Goal: Task Accomplishment & Management: Manage account settings

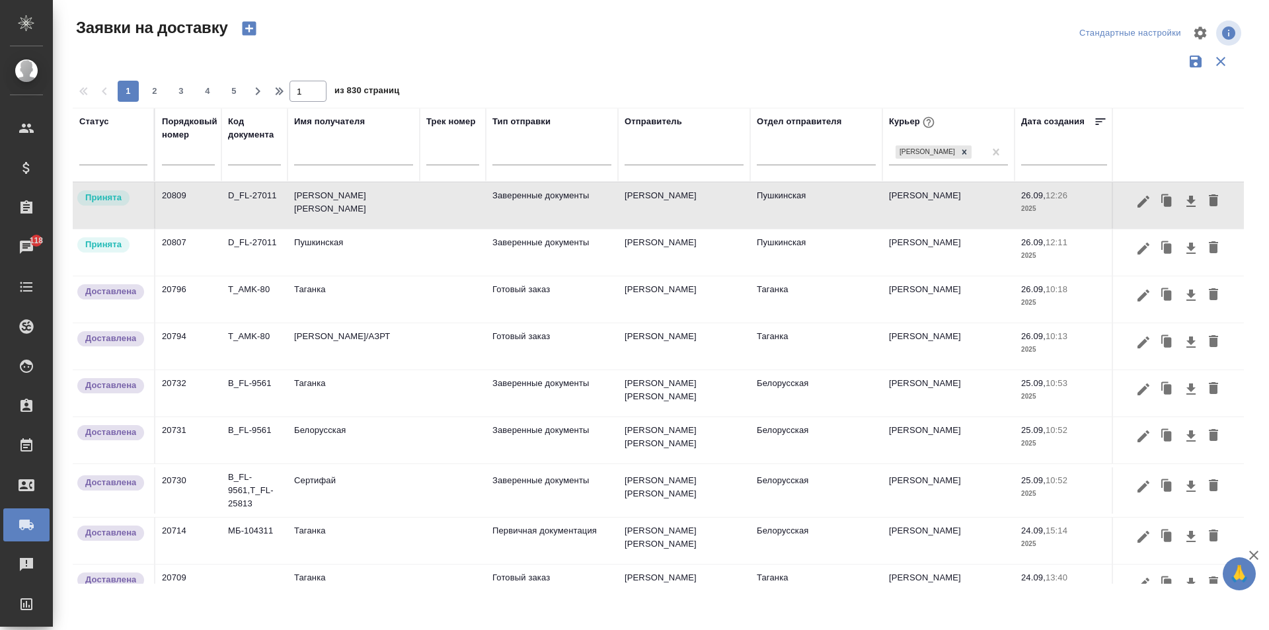
click at [350, 161] on input "text" at bounding box center [353, 156] width 119 height 17
type input "эос"
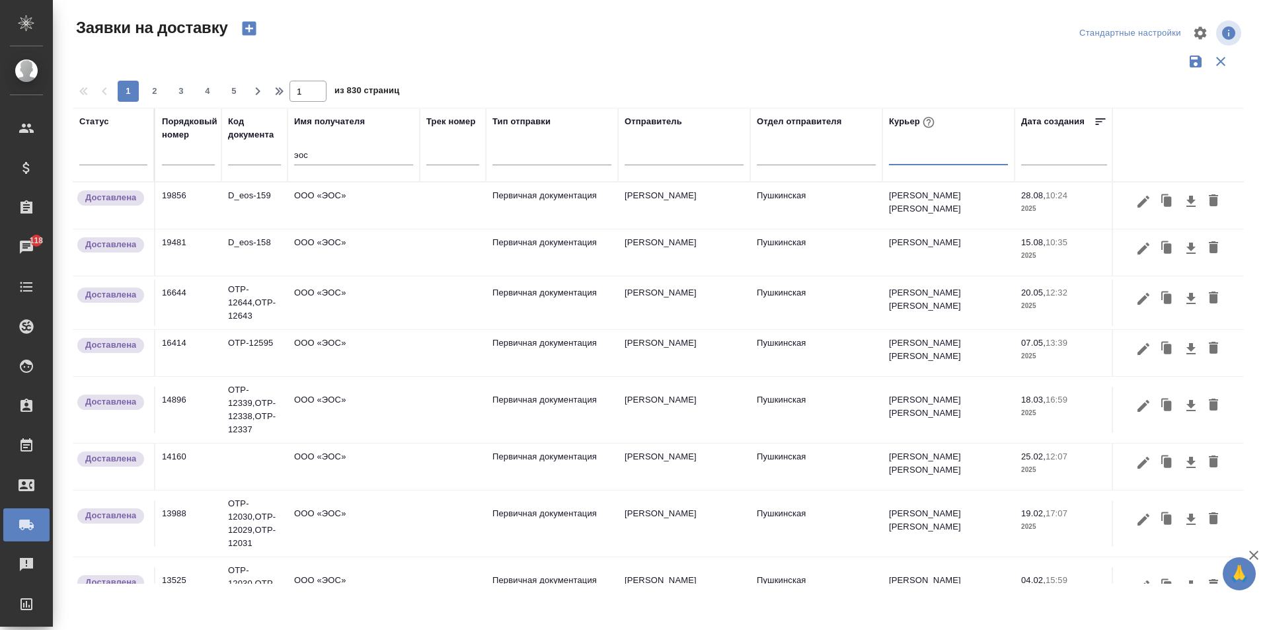
click at [346, 202] on td "ООО «ЭОС»" at bounding box center [354, 205] width 132 height 46
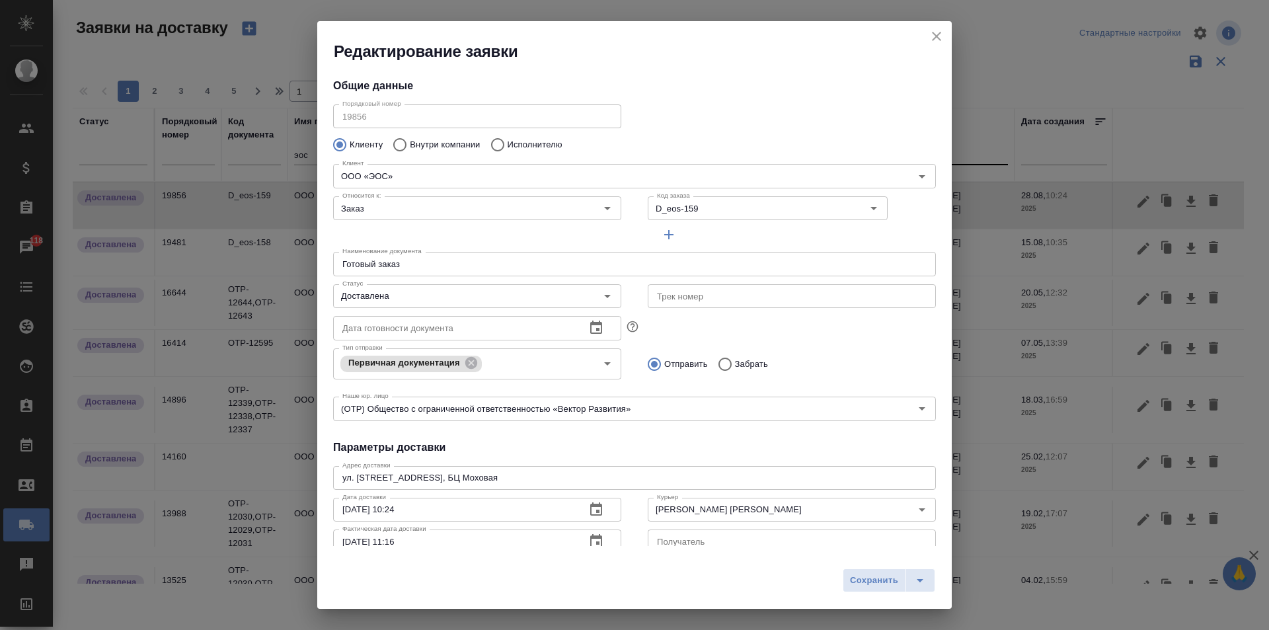
type input "[PERSON_NAME] [PERSON_NAME]"
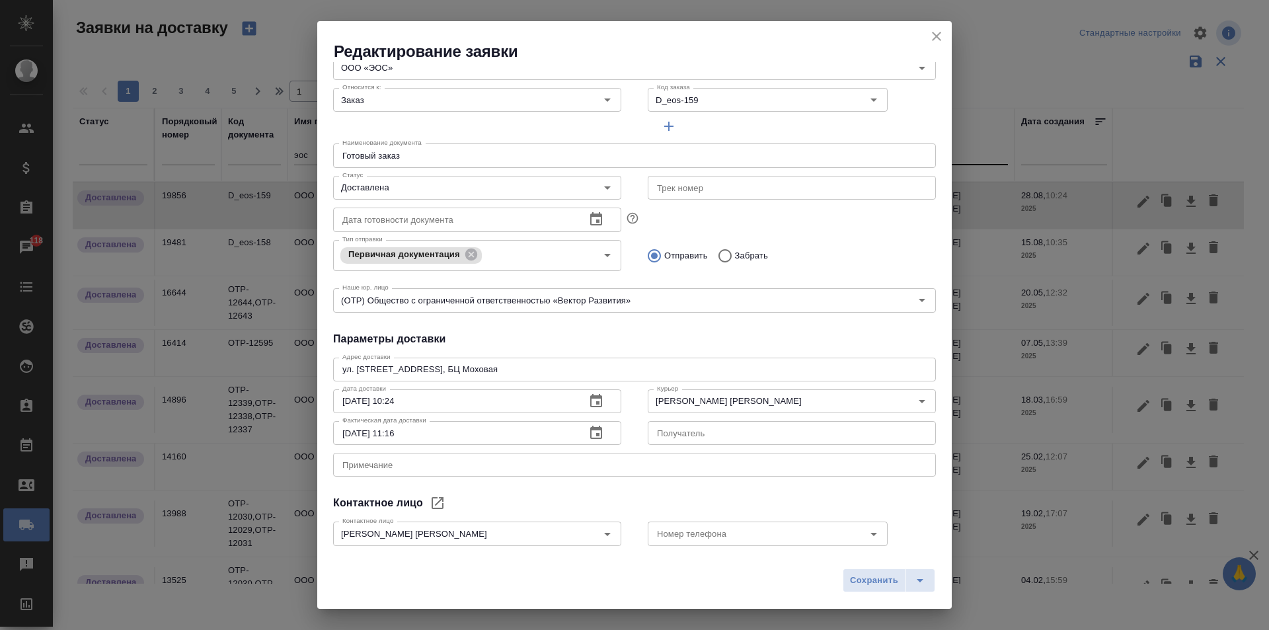
scroll to position [180, 0]
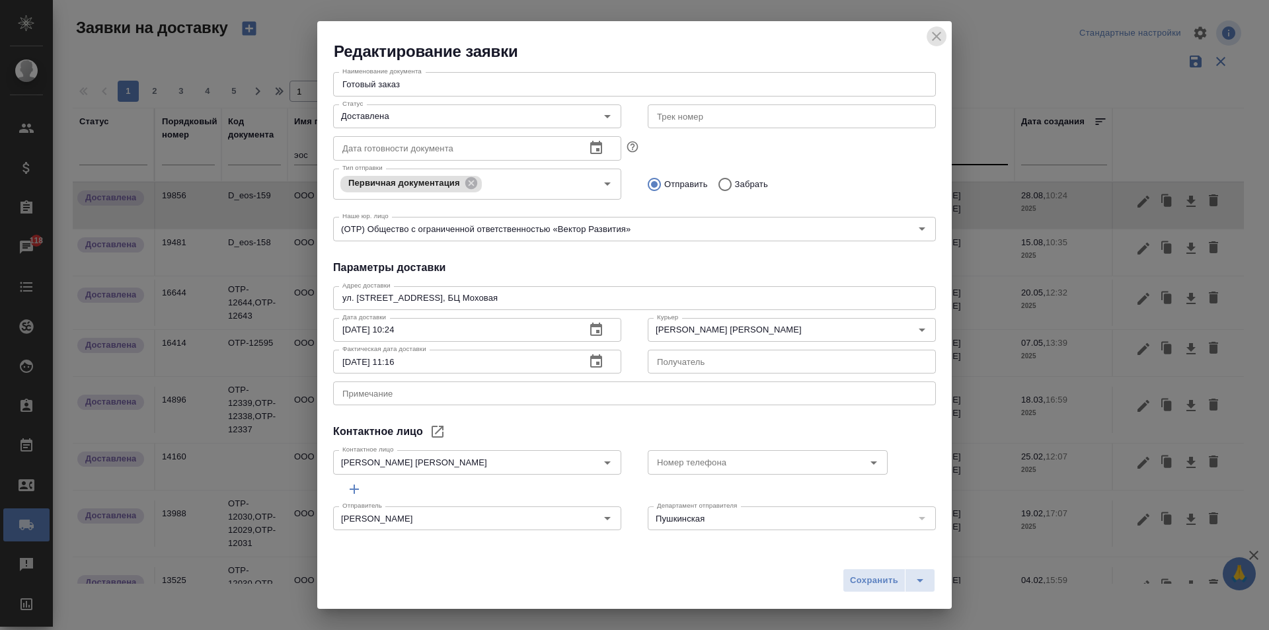
click at [940, 30] on icon "close" at bounding box center [937, 36] width 16 height 16
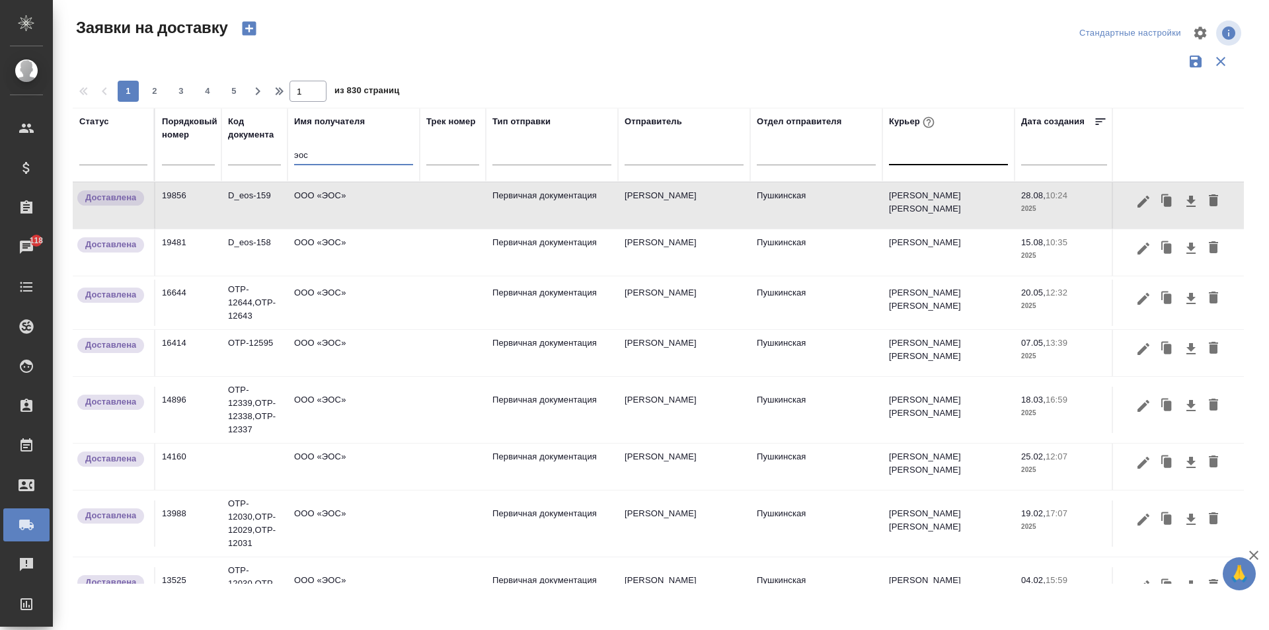
click at [327, 160] on input "эос" at bounding box center [353, 156] width 119 height 17
type input "э"
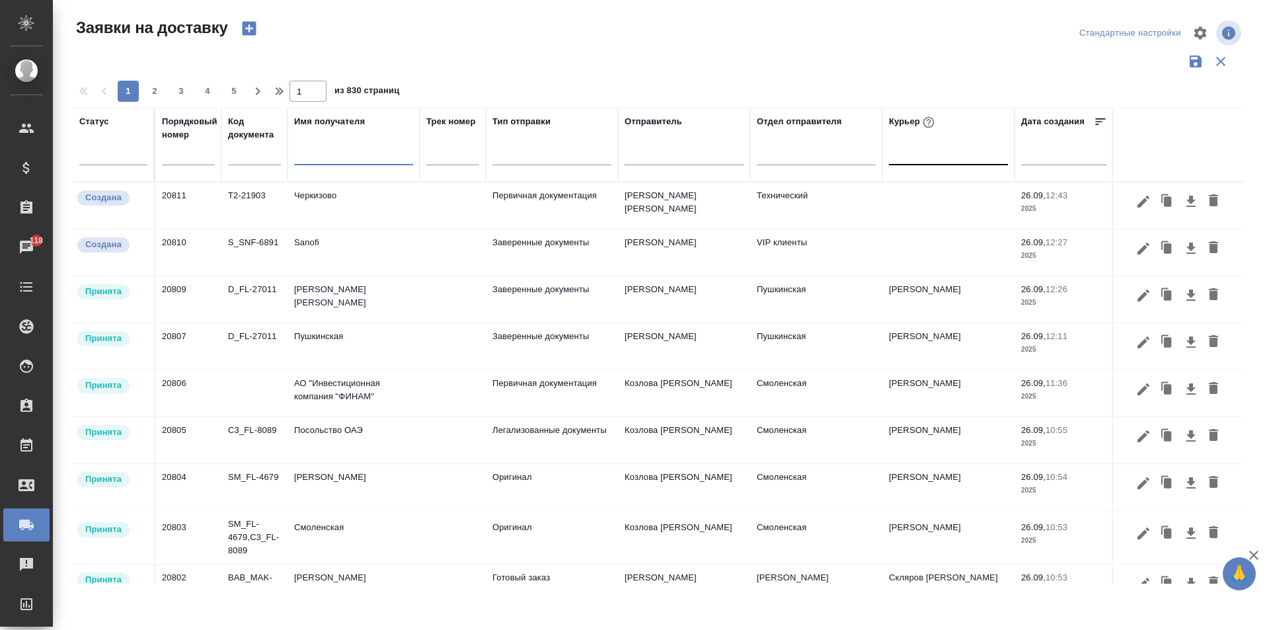
click at [313, 162] on input "text" at bounding box center [353, 156] width 119 height 17
type input "эос"
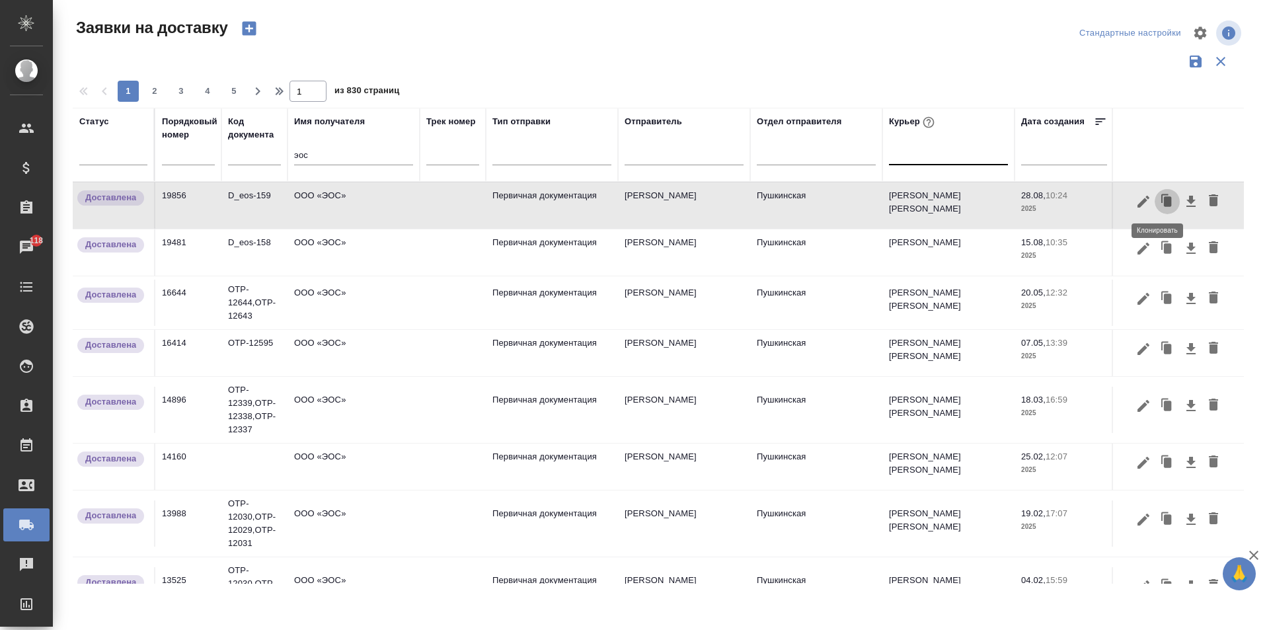
click at [1162, 200] on icon "button" at bounding box center [1167, 201] width 19 height 19
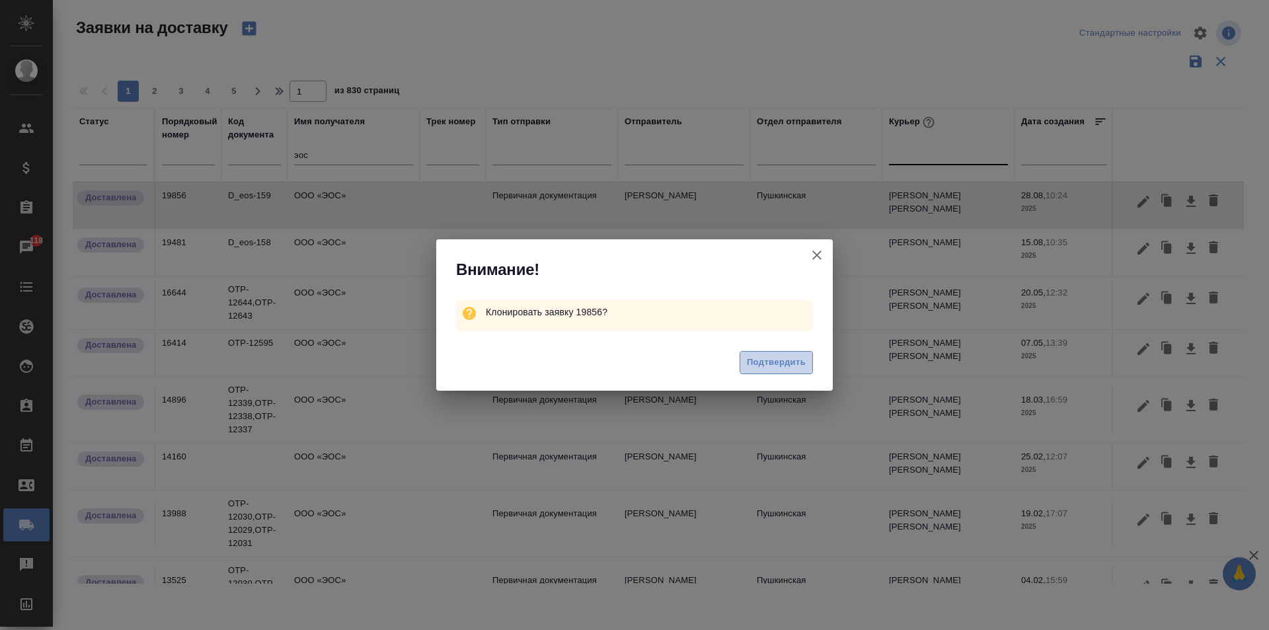
click at [777, 358] on span "Подтвердить" at bounding box center [776, 362] width 59 height 15
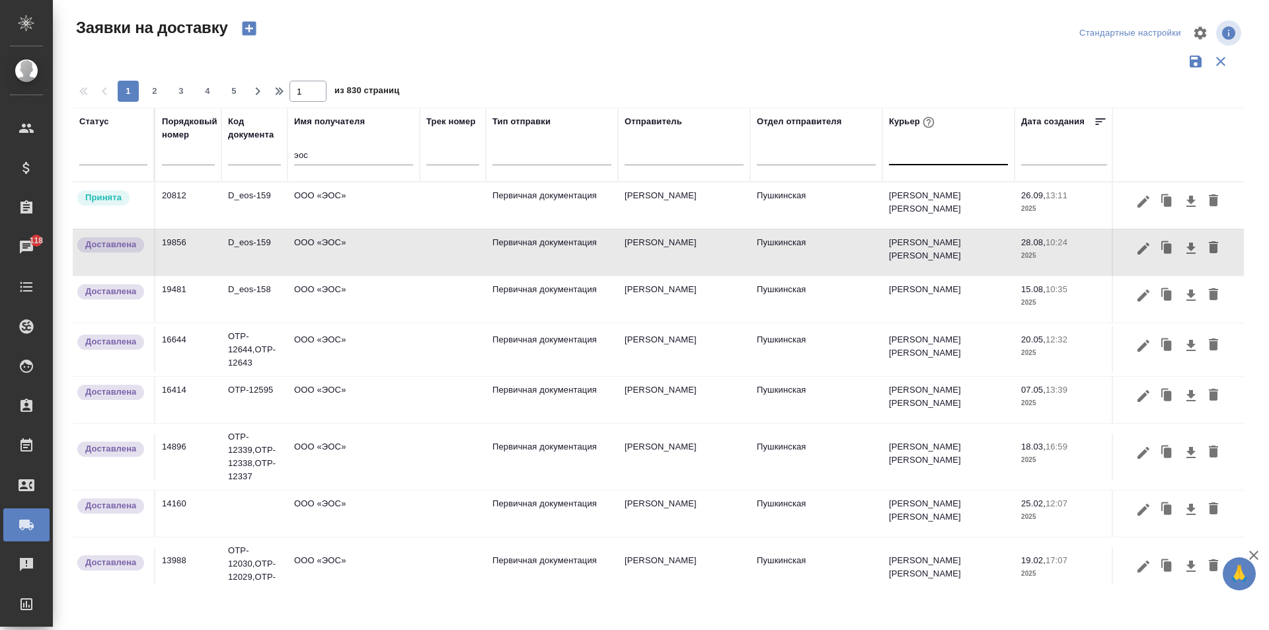
click at [311, 207] on td "ООО «ЭОС»" at bounding box center [354, 205] width 132 height 46
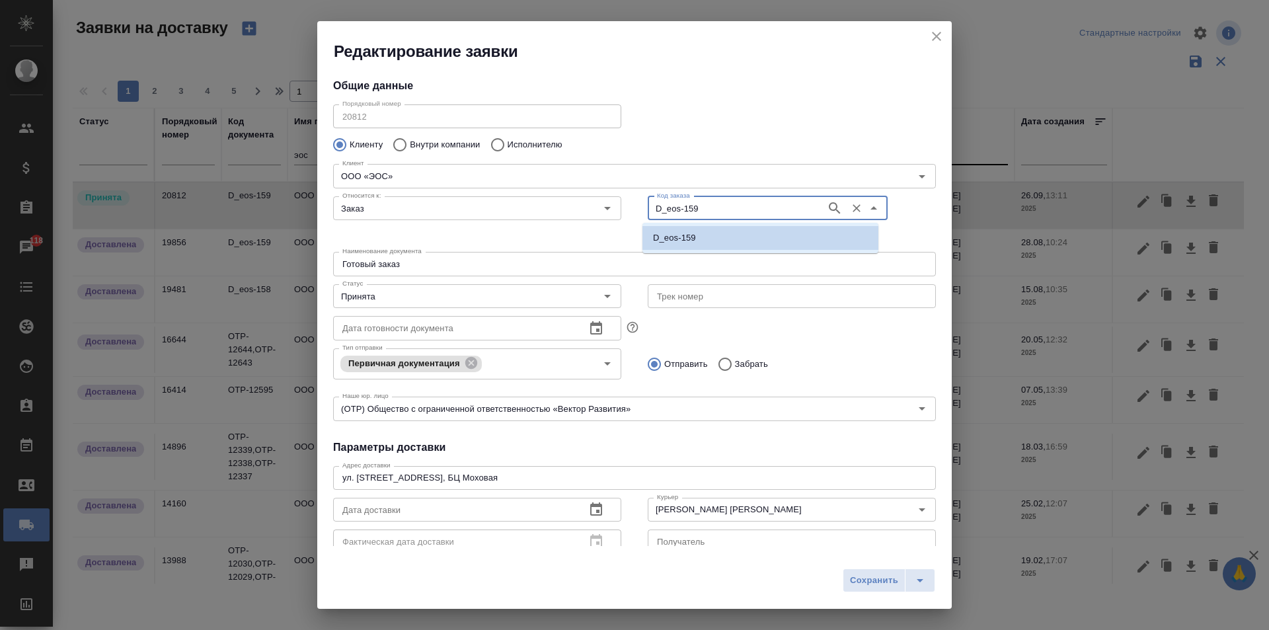
click at [693, 215] on input "D_eos-159" at bounding box center [736, 208] width 168 height 16
paste input "60"
type input "D_eos-160"
click at [697, 239] on li "D_eos-160" at bounding box center [760, 238] width 236 height 24
type input "D_eos-160"
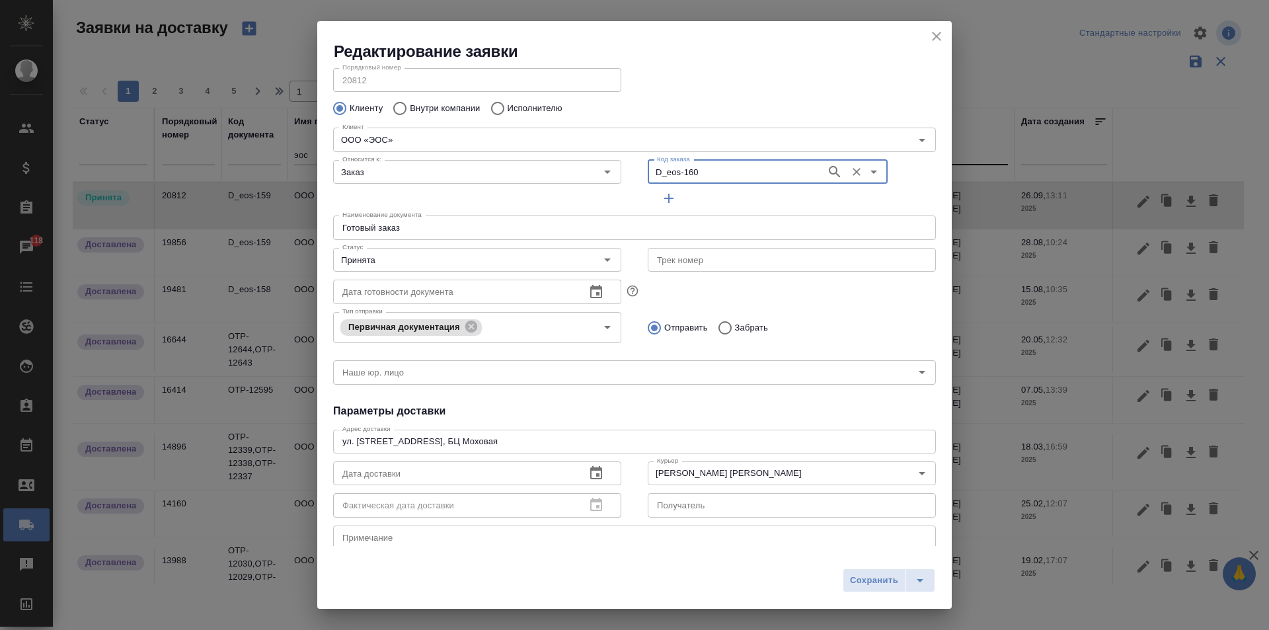
scroll to position [66, 0]
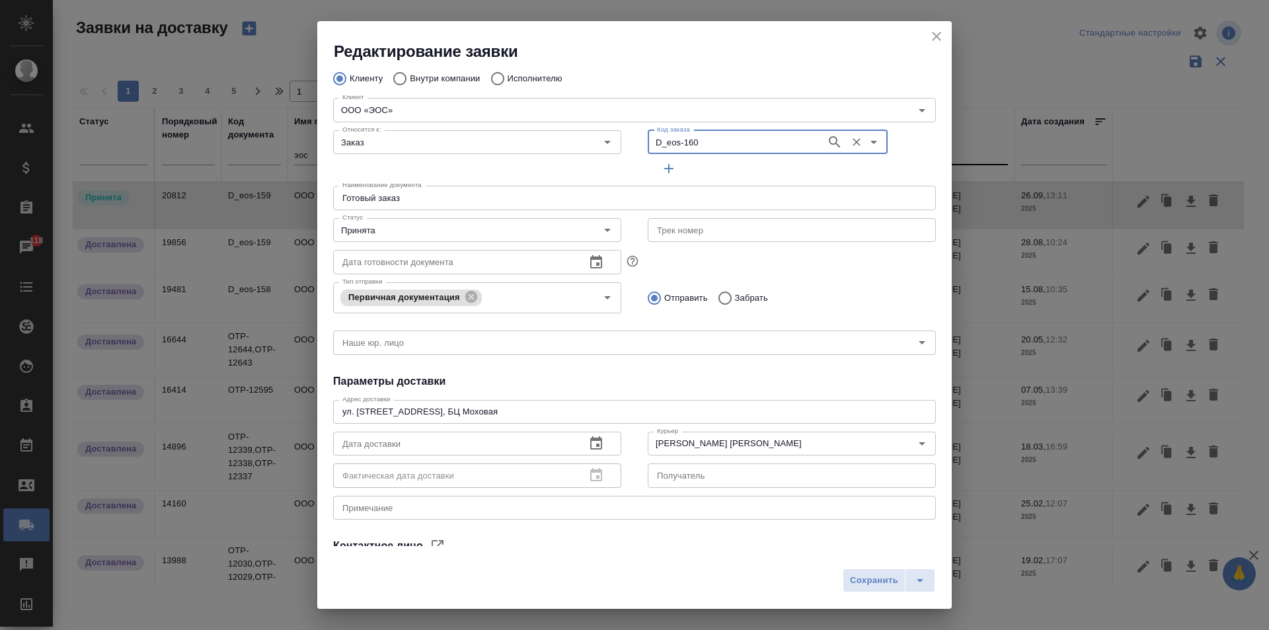
click at [590, 451] on button "button" at bounding box center [596, 444] width 32 height 32
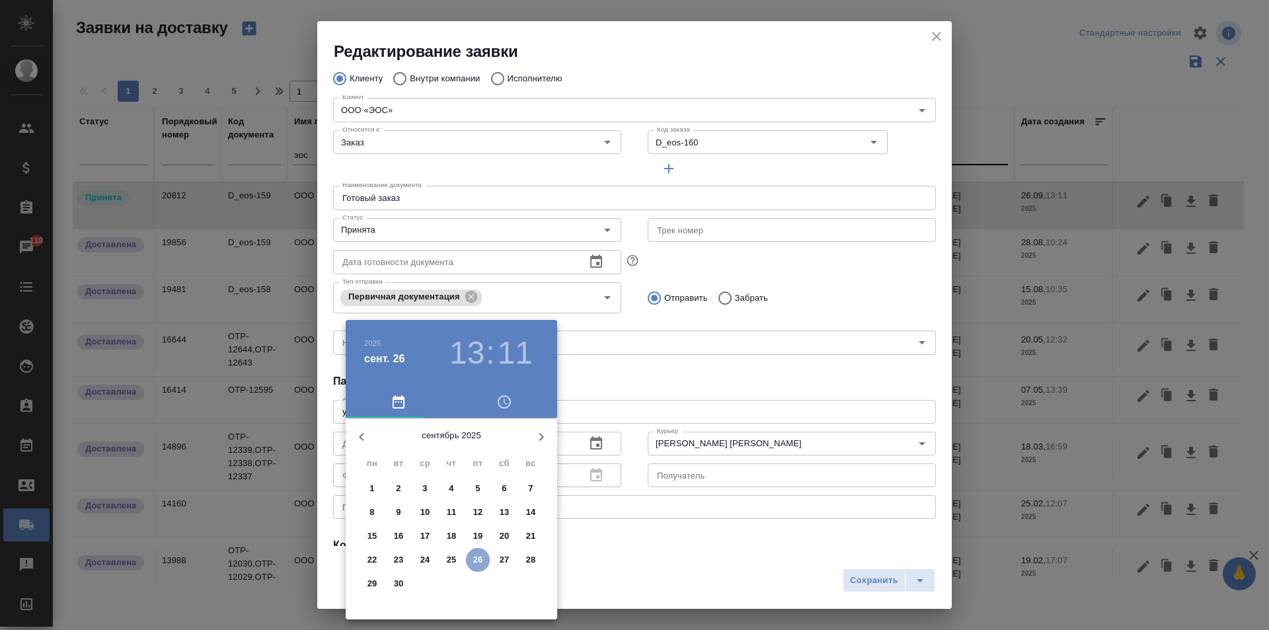
click at [475, 562] on p "26" at bounding box center [478, 559] width 10 height 13
type input "[DATE] 13:11"
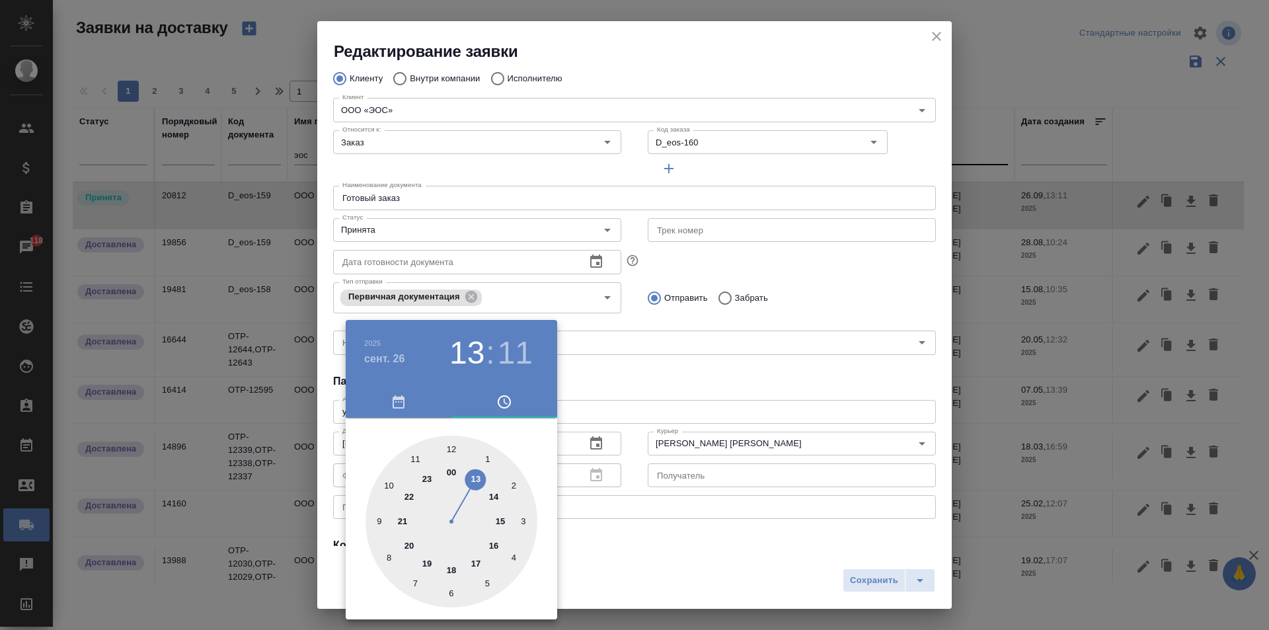
click at [829, 282] on div at bounding box center [634, 315] width 1269 height 630
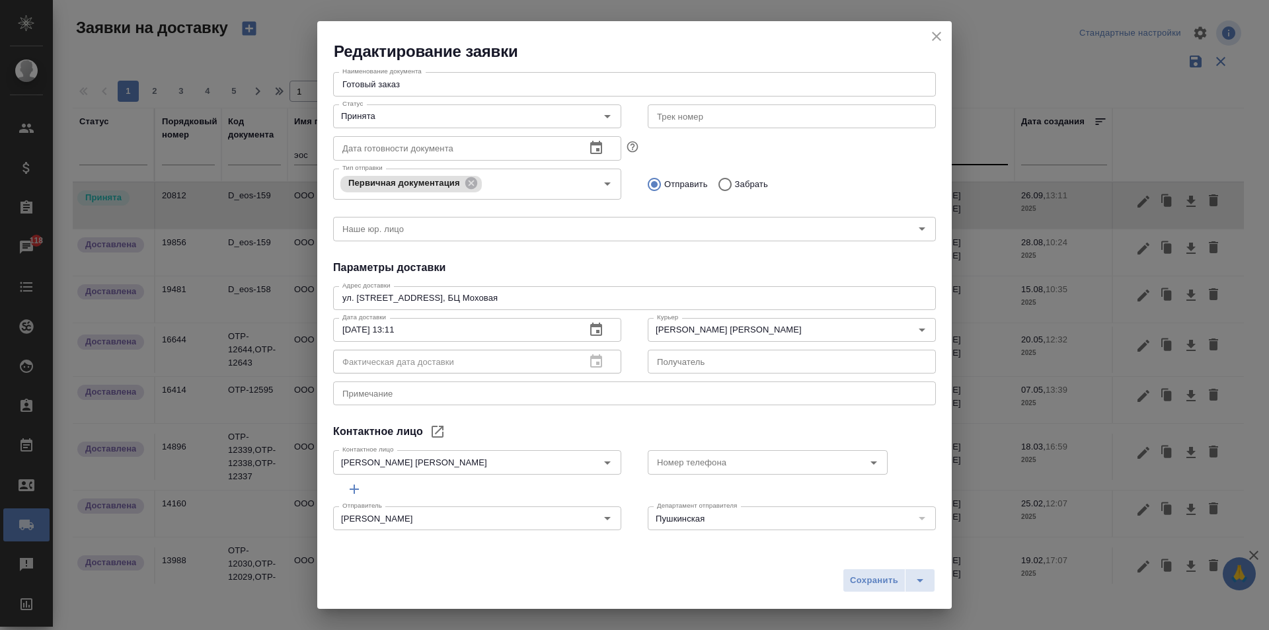
scroll to position [0, 0]
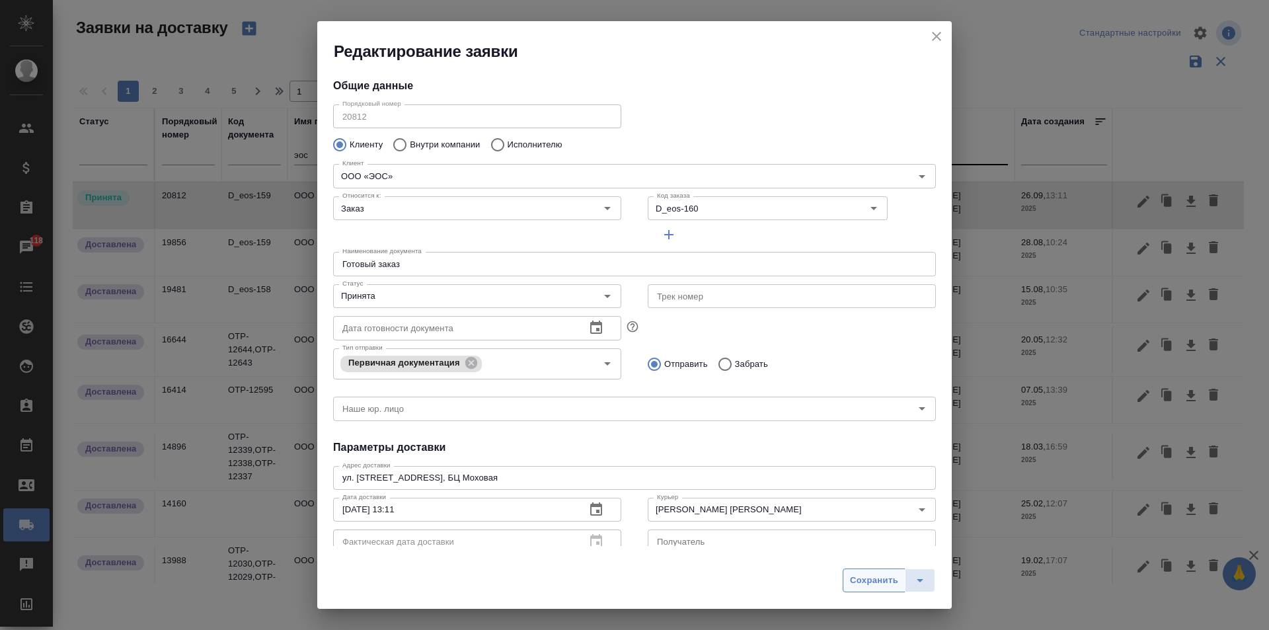
click at [872, 582] on span "Сохранить" at bounding box center [874, 580] width 48 height 15
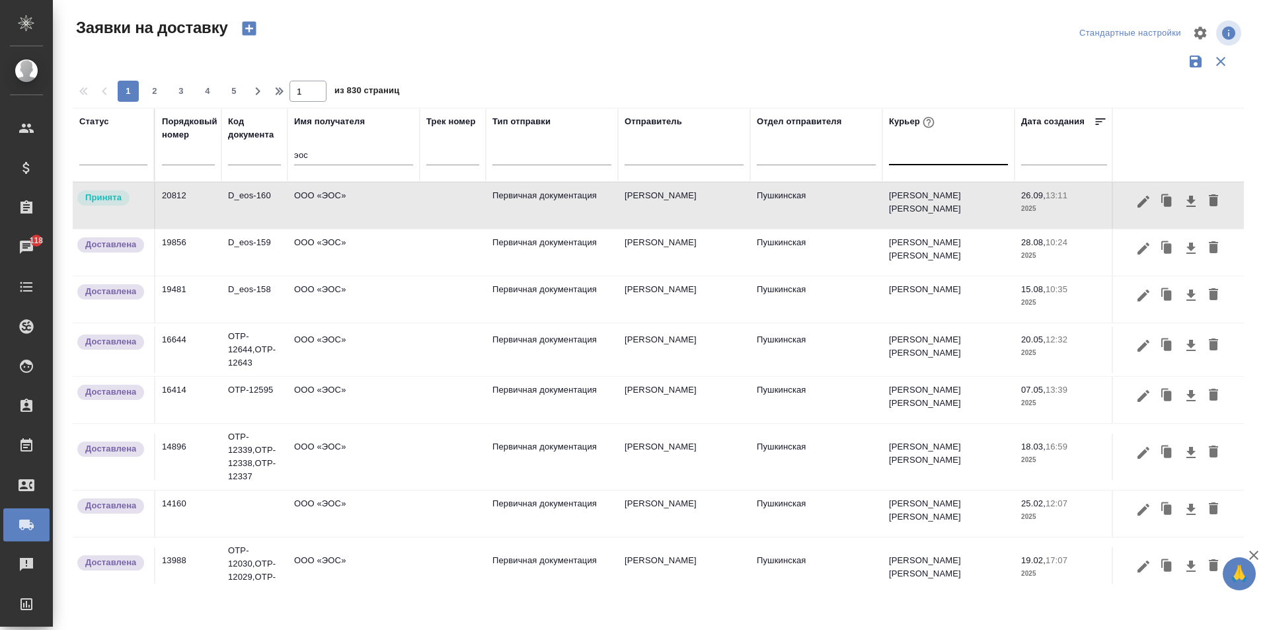
click at [387, 192] on td "ООО «ЭОС»" at bounding box center [354, 205] width 132 height 46
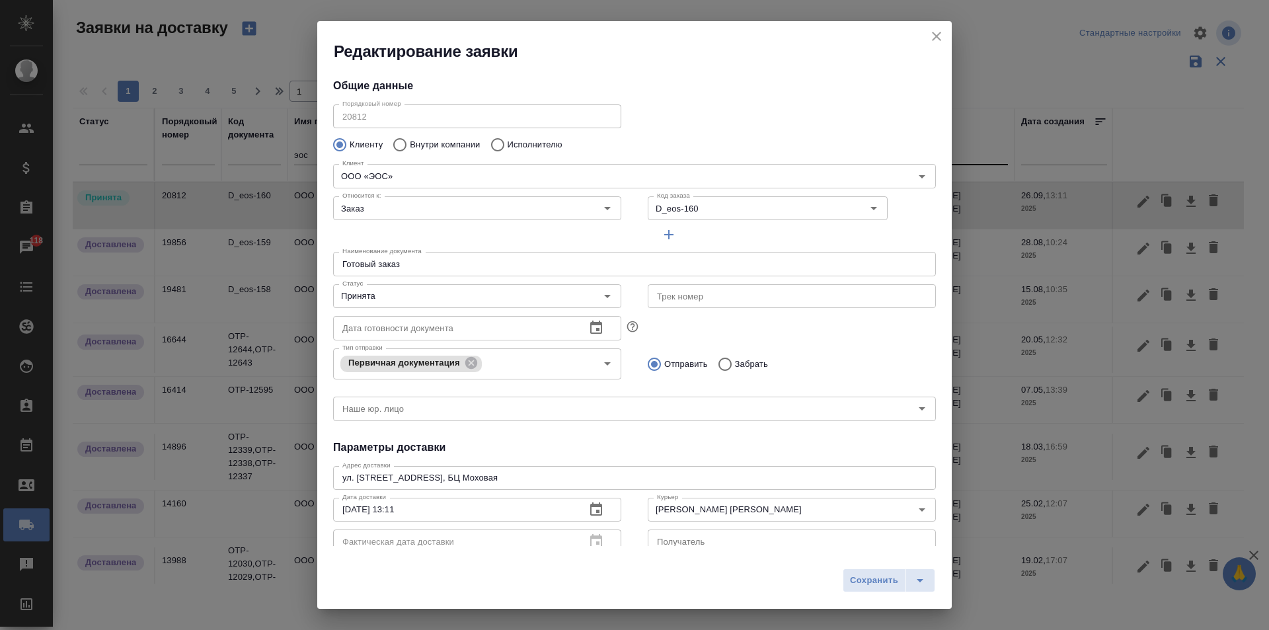
type input "[PERSON_NAME]"
click at [751, 510] on input "[PERSON_NAME] [PERSON_NAME]" at bounding box center [770, 510] width 236 height 16
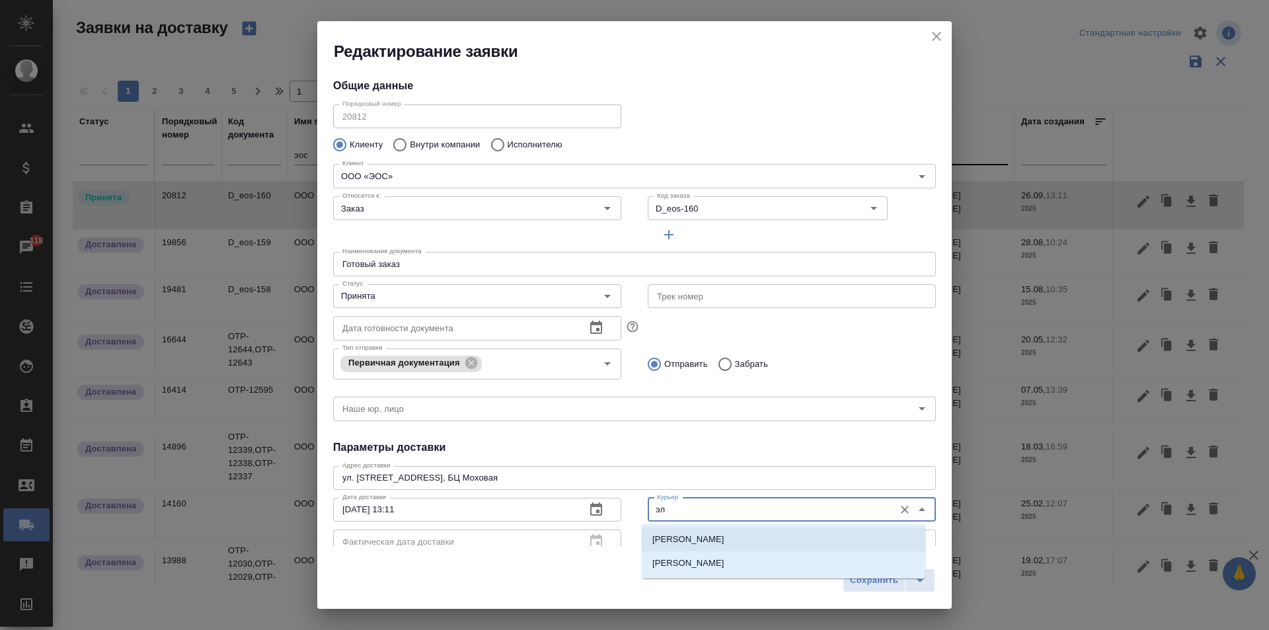
click at [742, 532] on li "[PERSON_NAME]" at bounding box center [784, 539] width 284 height 24
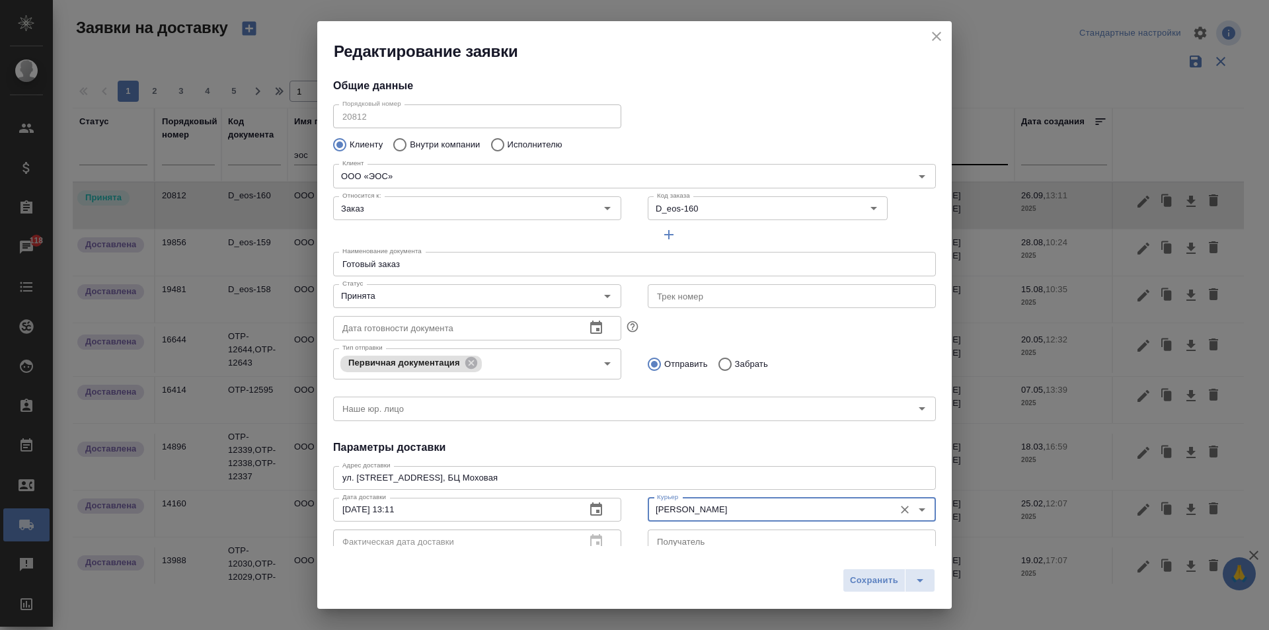
type input "[PERSON_NAME]"
click at [734, 447] on h4 "Параметры доставки" at bounding box center [634, 448] width 603 height 16
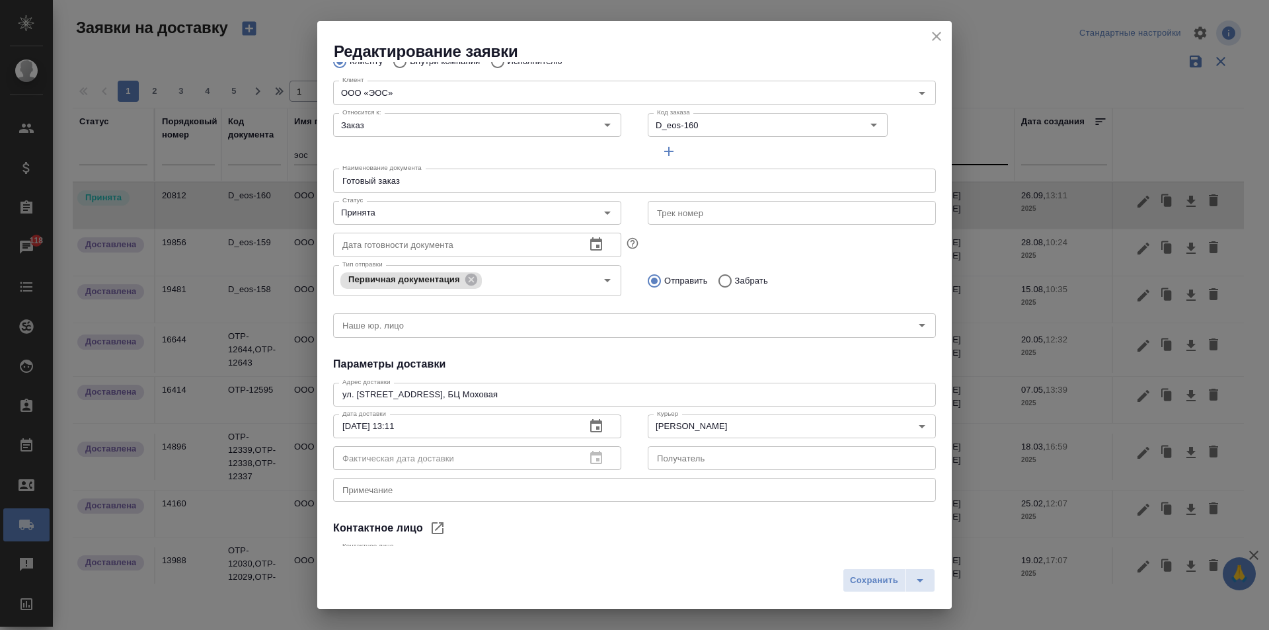
scroll to position [180, 0]
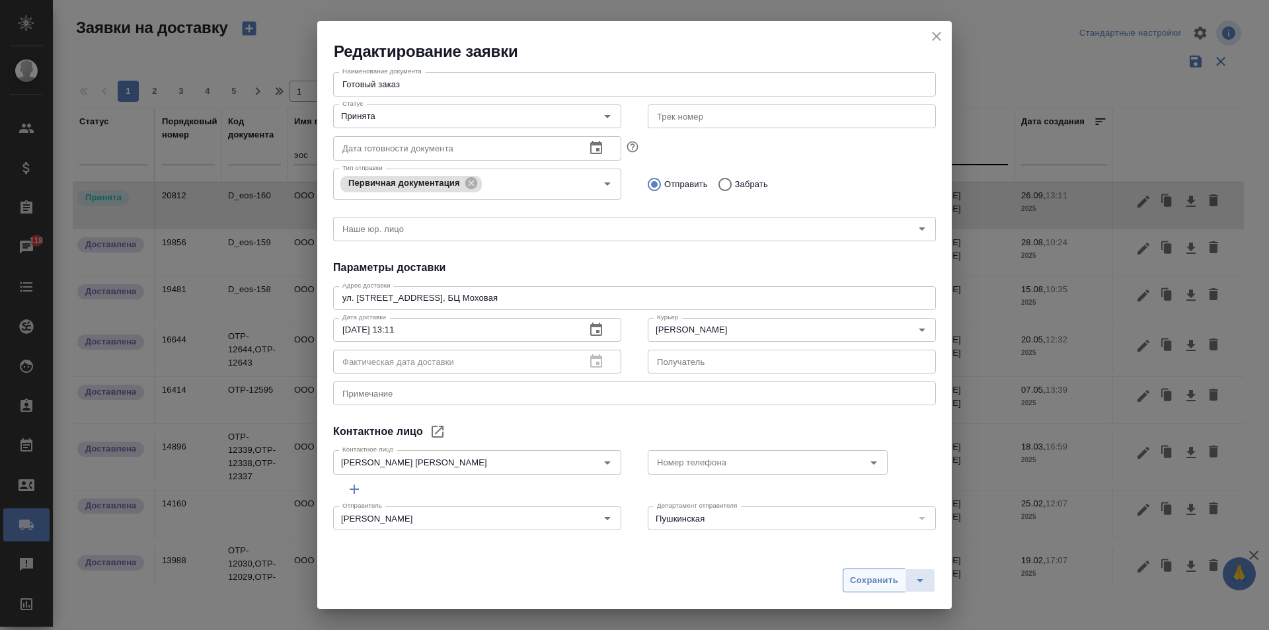
click at [867, 577] on span "Сохранить" at bounding box center [874, 580] width 48 height 15
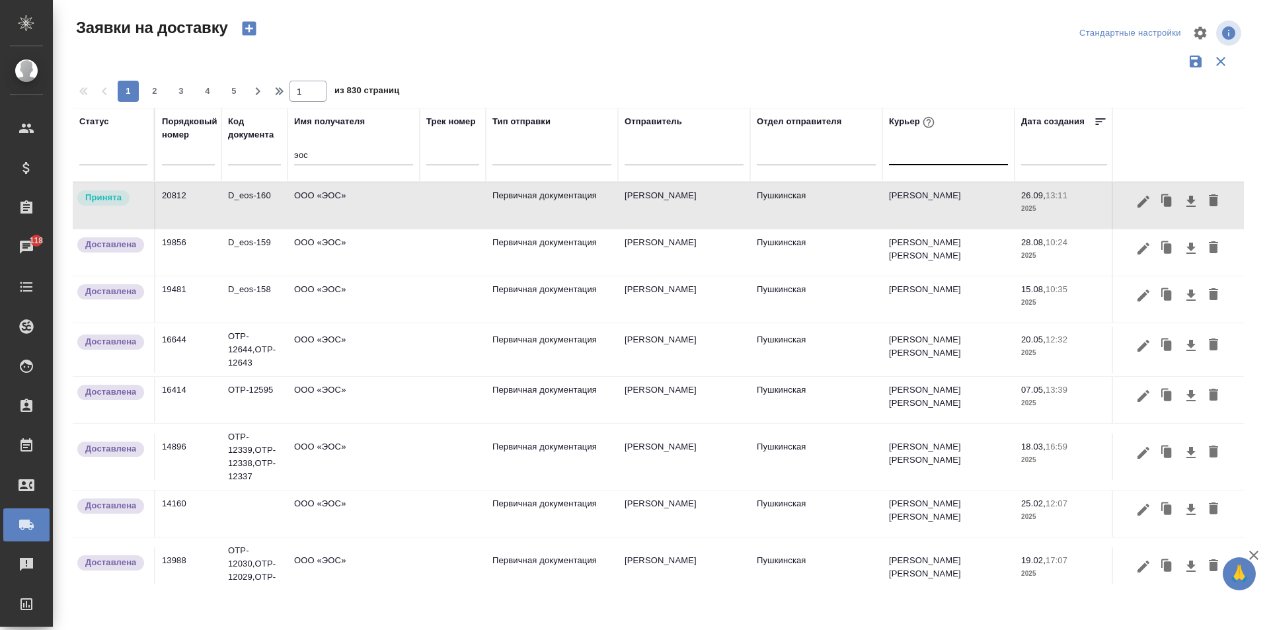
click at [260, 213] on td "D_eos-160" at bounding box center [254, 205] width 66 height 46
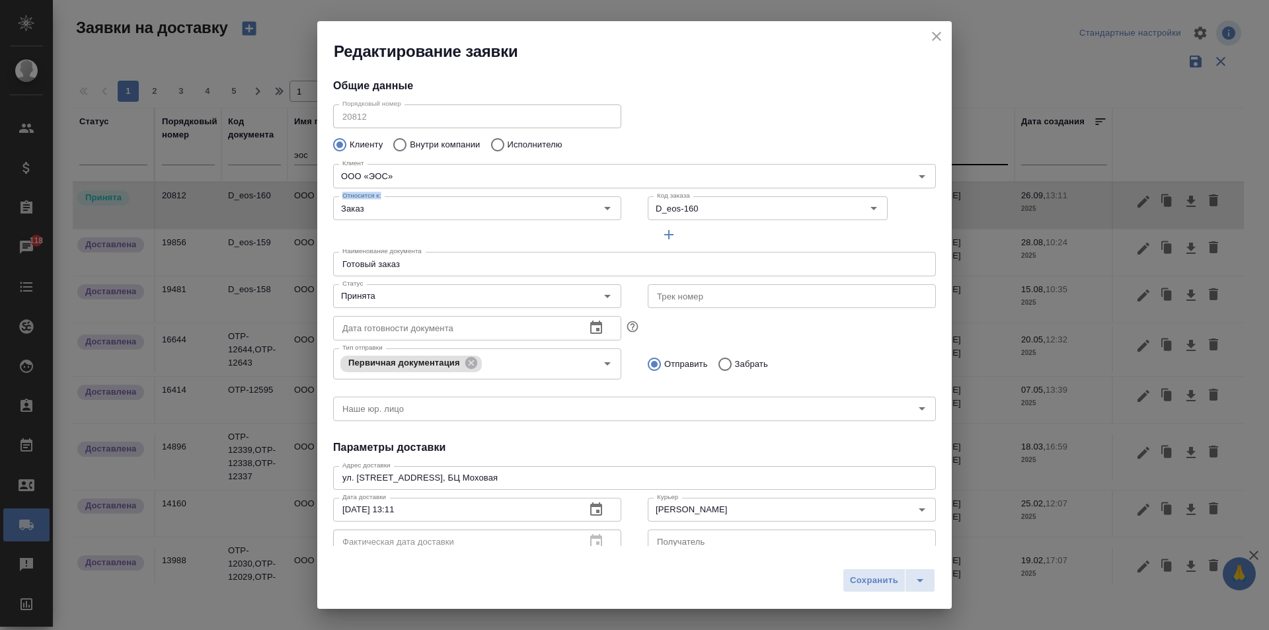
click at [935, 37] on icon "close" at bounding box center [937, 36] width 16 height 16
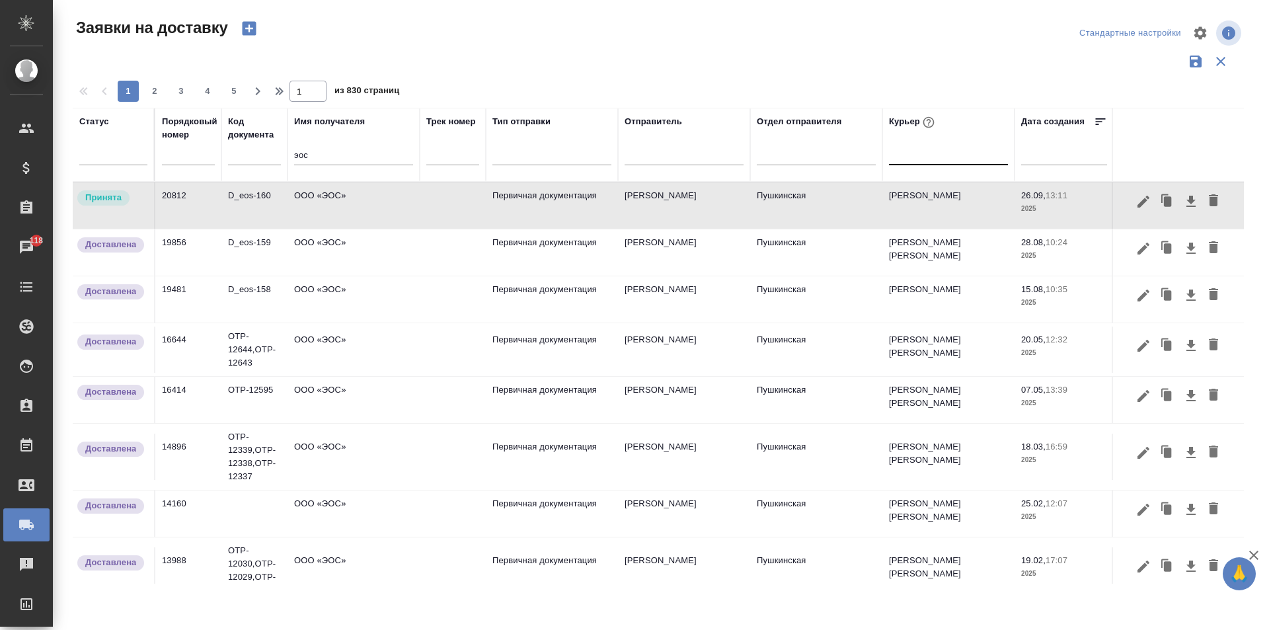
click at [280, 202] on td "D_eos-160" at bounding box center [254, 205] width 66 height 46
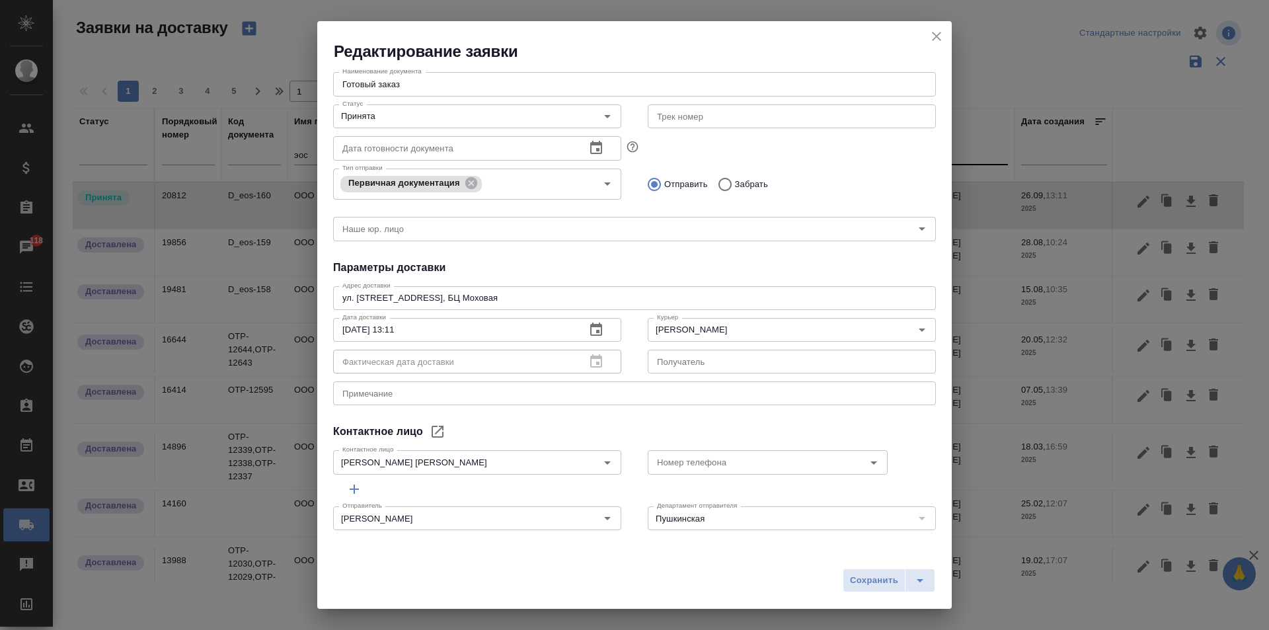
click at [937, 36] on icon "close" at bounding box center [936, 36] width 9 height 9
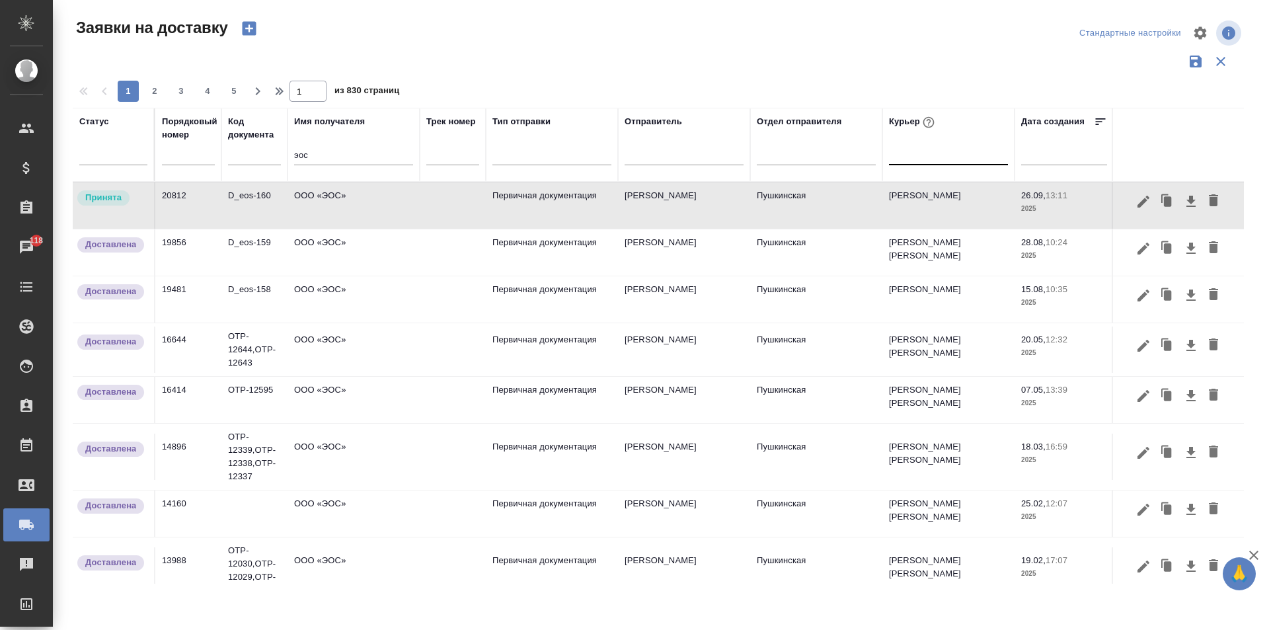
click at [522, 212] on td "Первичная документация" at bounding box center [552, 205] width 132 height 46
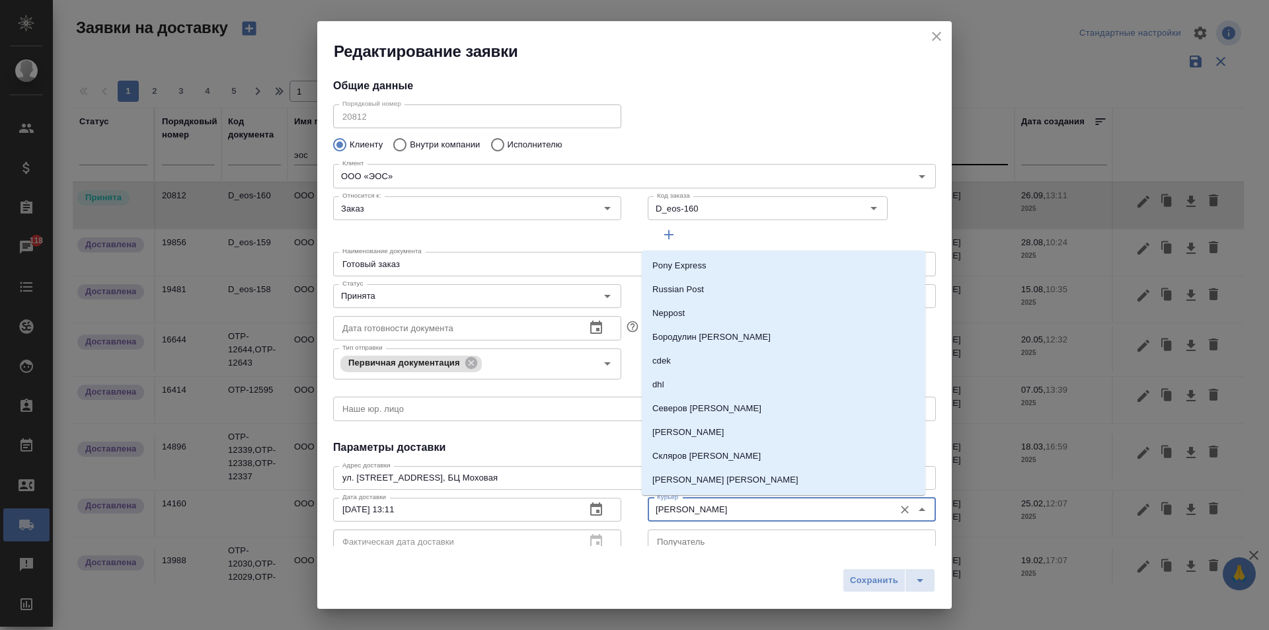
drag, startPoint x: 735, startPoint y: 510, endPoint x: 607, endPoint y: 512, distance: 127.6
click at [607, 512] on div "Дата доставки [DATE] 13:11 Дата доставки Фактическая дата доставки Фактическая …" at bounding box center [634, 524] width 629 height 91
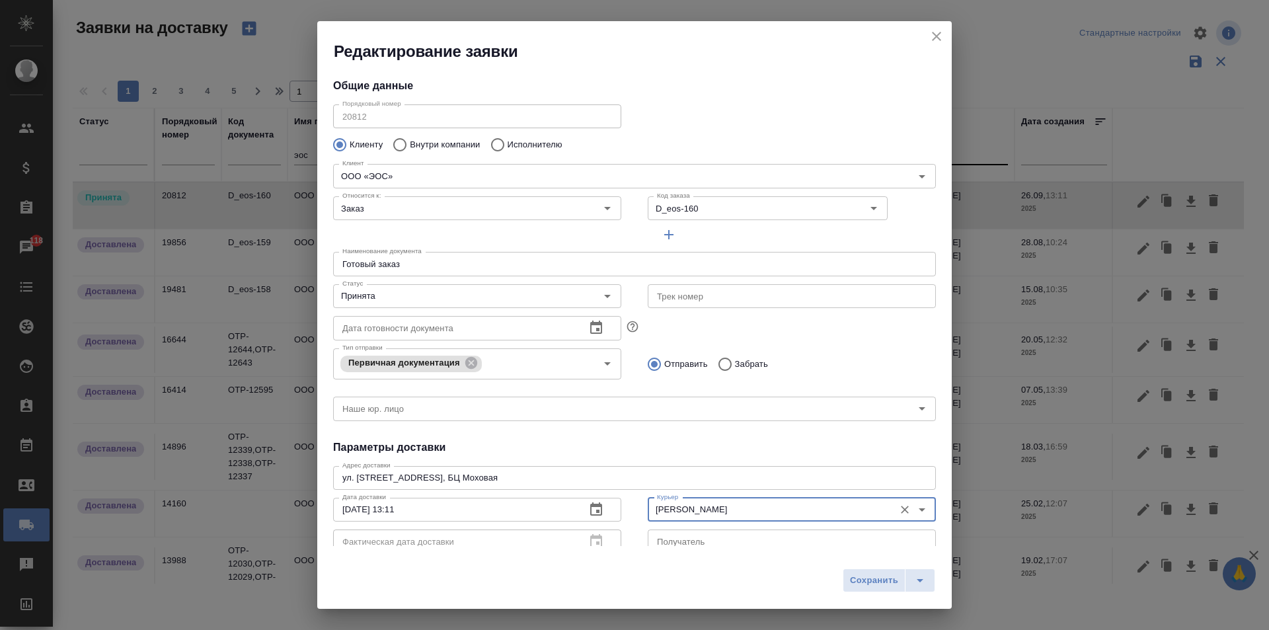
click at [940, 36] on icon "close" at bounding box center [937, 36] width 16 height 16
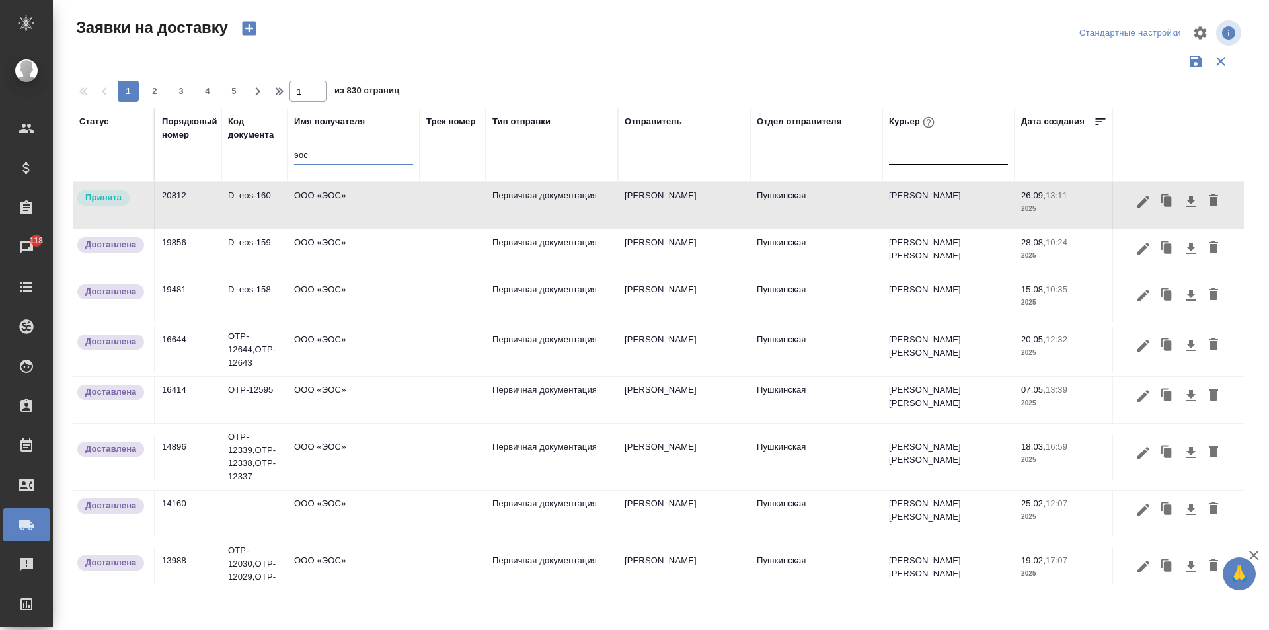
drag, startPoint x: 327, startPoint y: 157, endPoint x: 272, endPoint y: 164, distance: 56.0
click at [272, 164] on tr "Статус Порядковый номер Код документа Имя получателя эос Трек номер Тип отправк…" at bounding box center [759, 145] width 1372 height 74
type input "в"
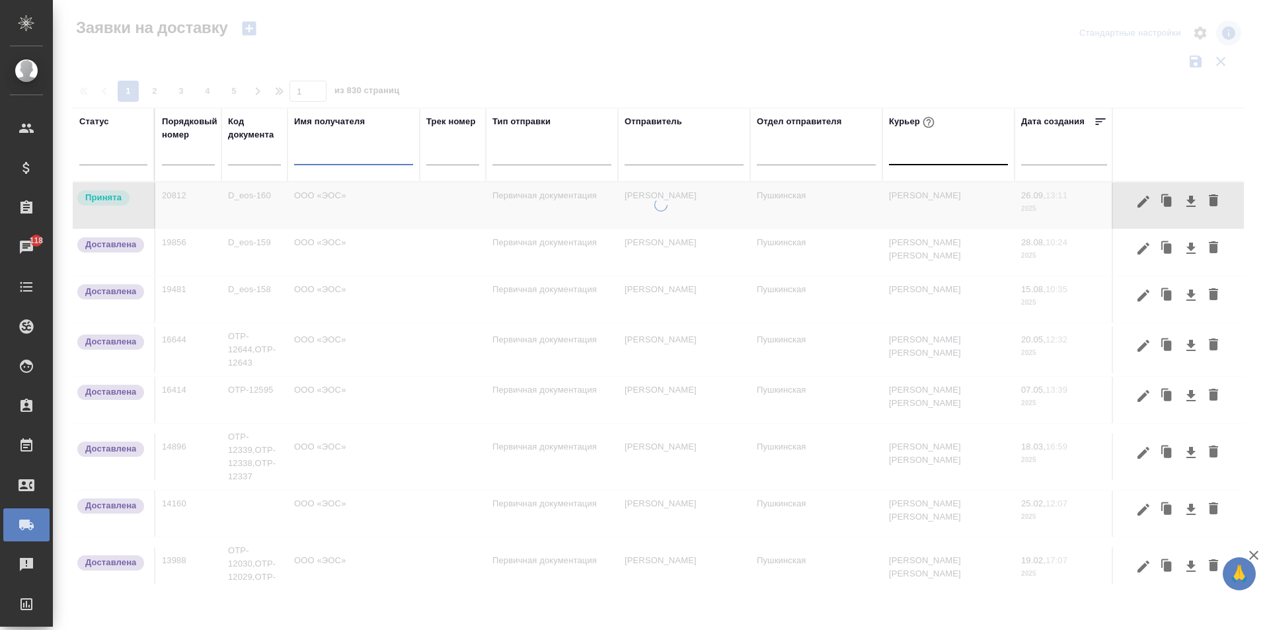
click at [925, 159] on div at bounding box center [948, 151] width 119 height 19
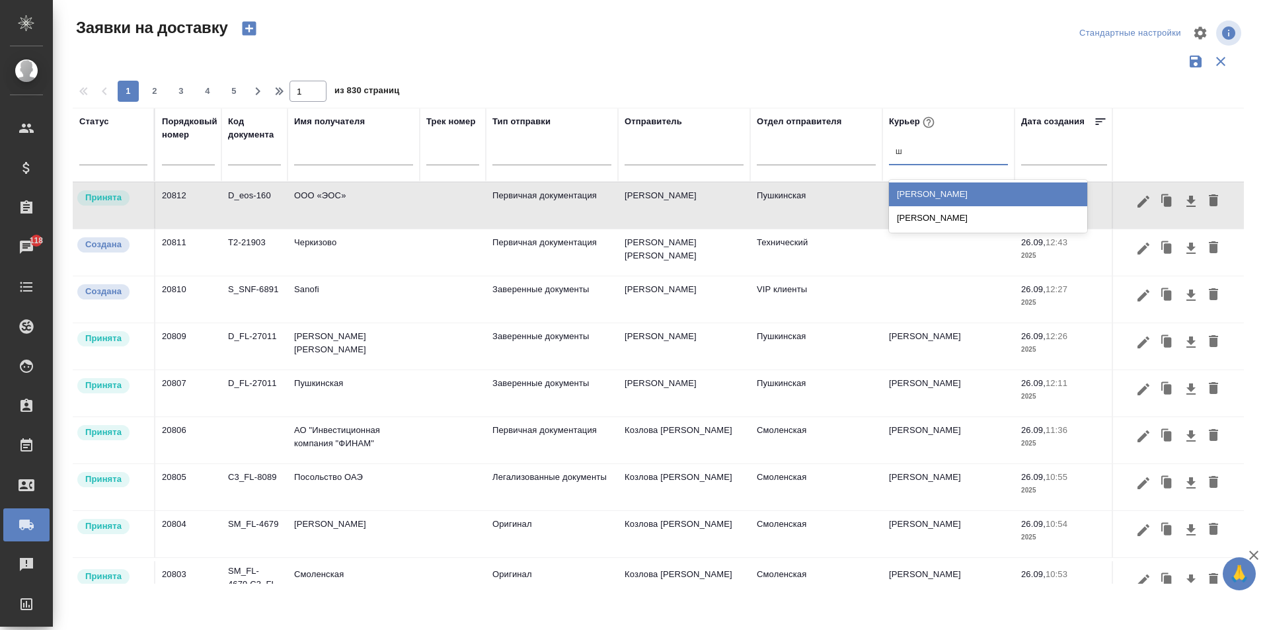
type input "ша"
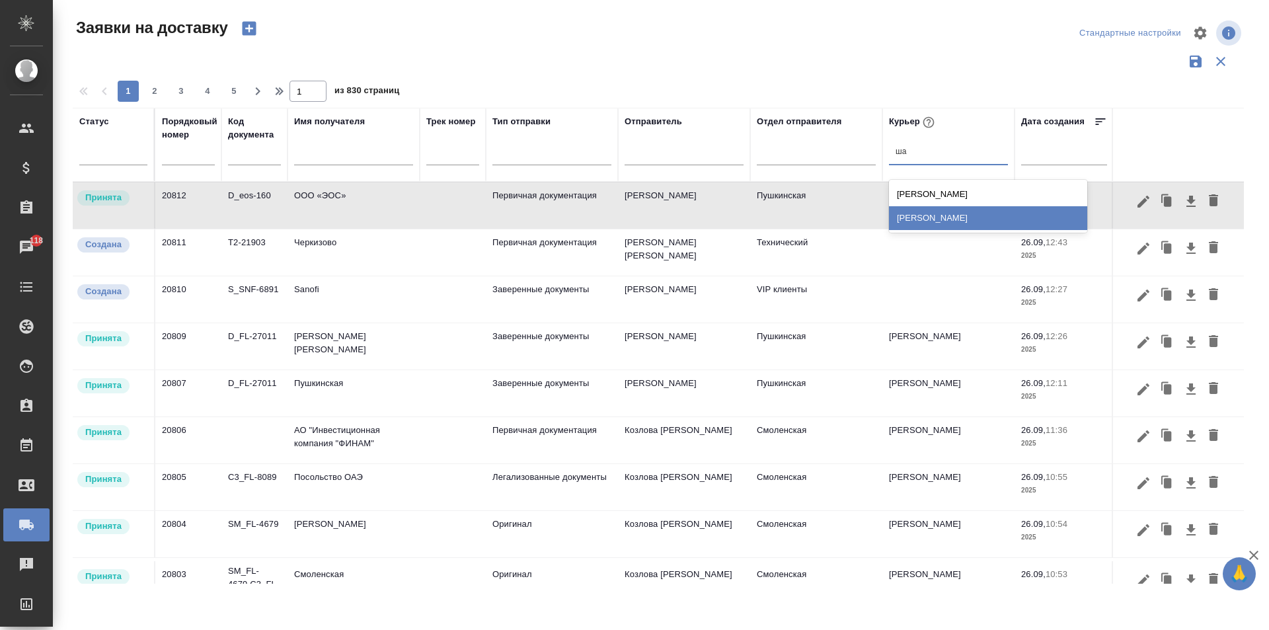
click at [929, 221] on div "[PERSON_NAME]" at bounding box center [988, 218] width 198 height 24
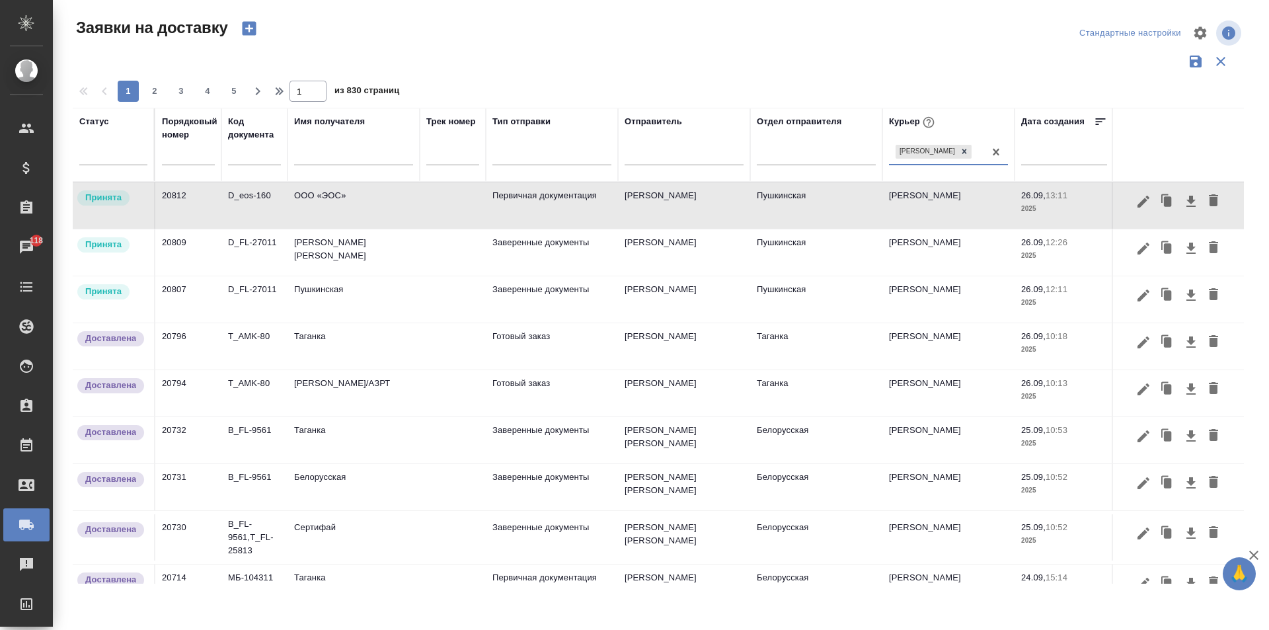
click at [325, 303] on td "Пушкинская" at bounding box center [354, 299] width 132 height 46
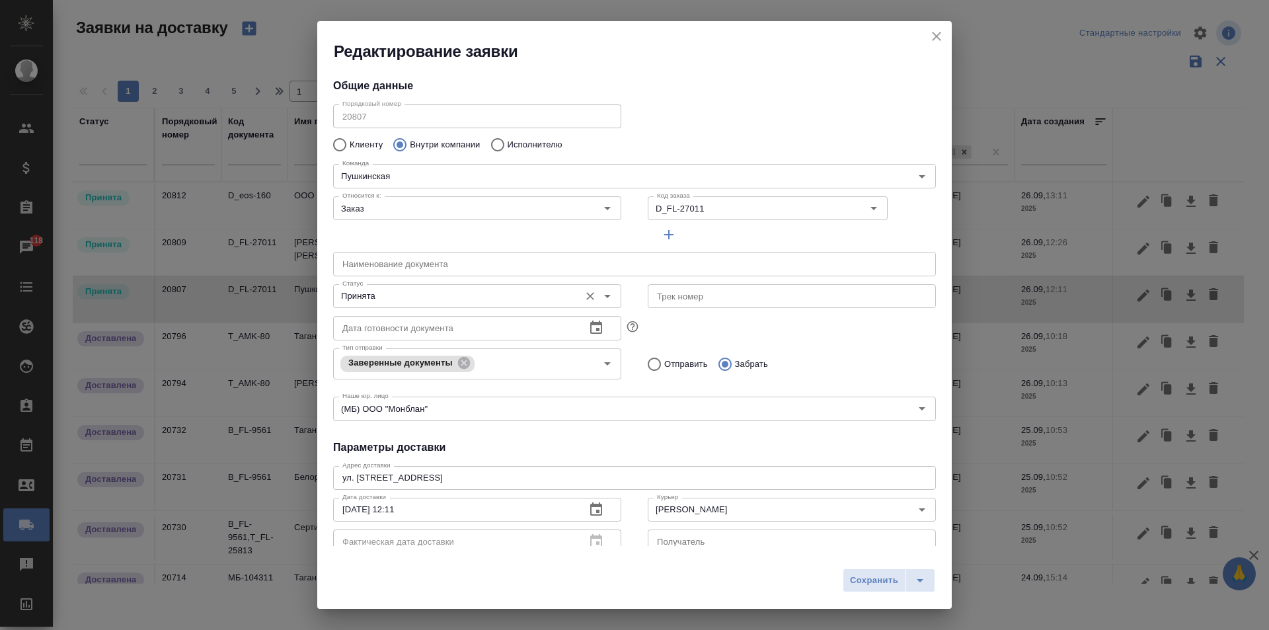
click at [392, 300] on input "Принята" at bounding box center [455, 296] width 236 height 16
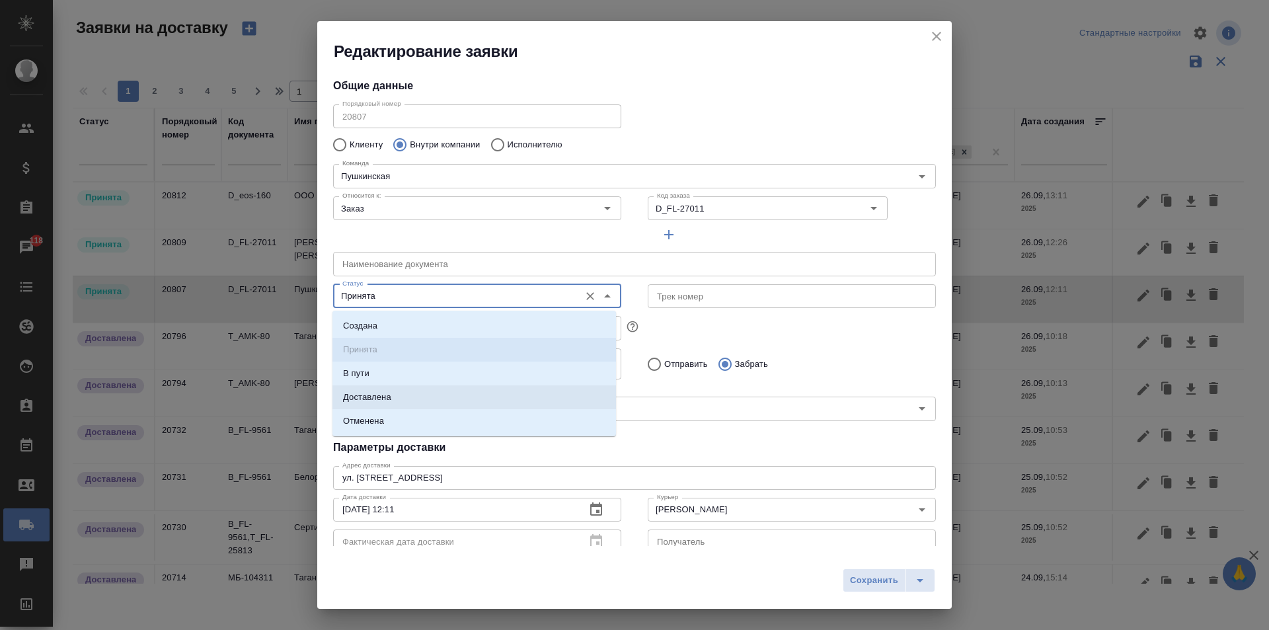
click at [406, 391] on li "Доставлена" at bounding box center [474, 397] width 284 height 24
type input "Доставлена"
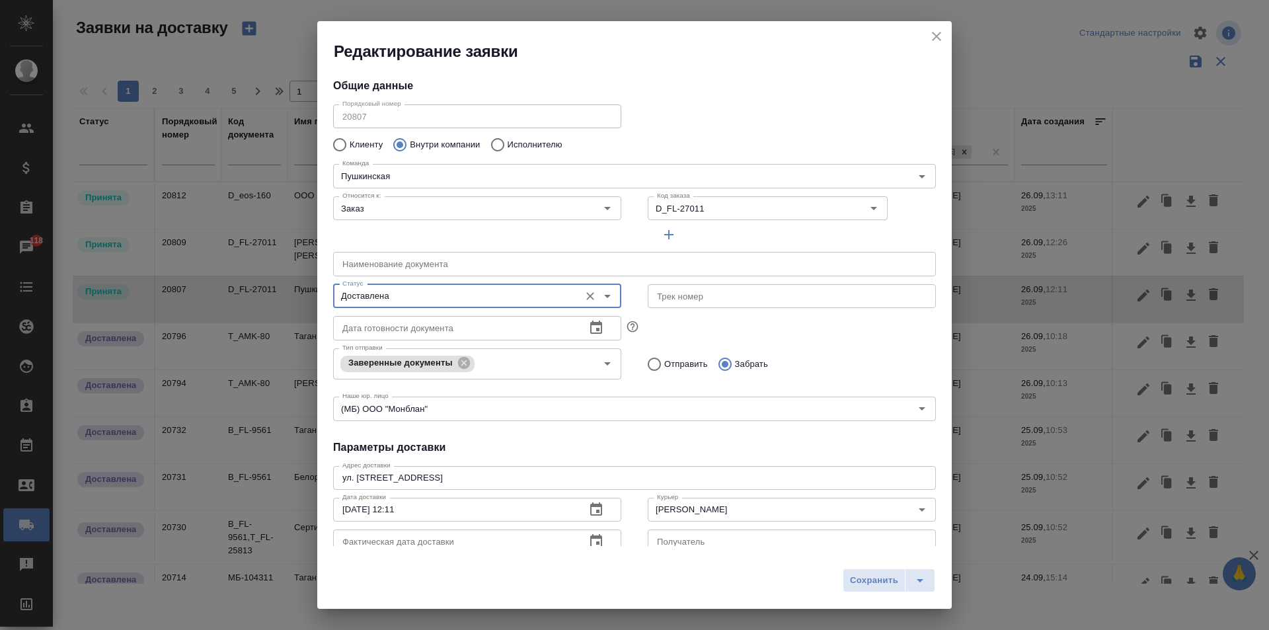
click at [590, 542] on icon "button" at bounding box center [596, 540] width 12 height 13
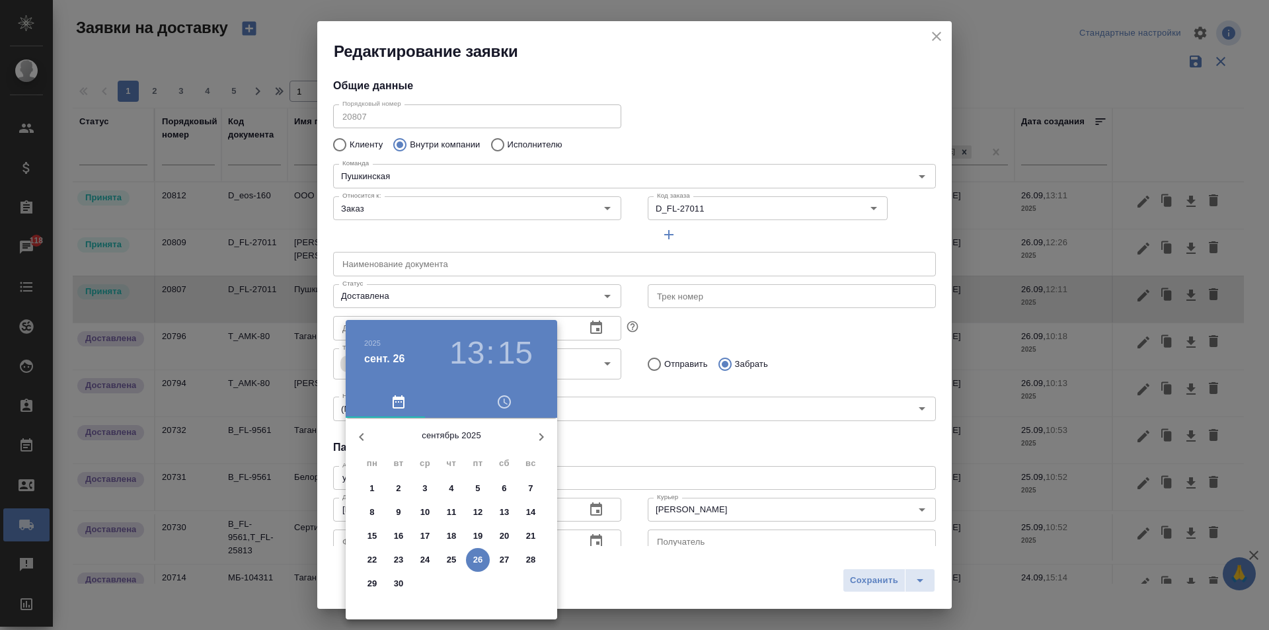
click at [479, 554] on p "26" at bounding box center [478, 559] width 10 height 13
type input "[DATE] 13:15"
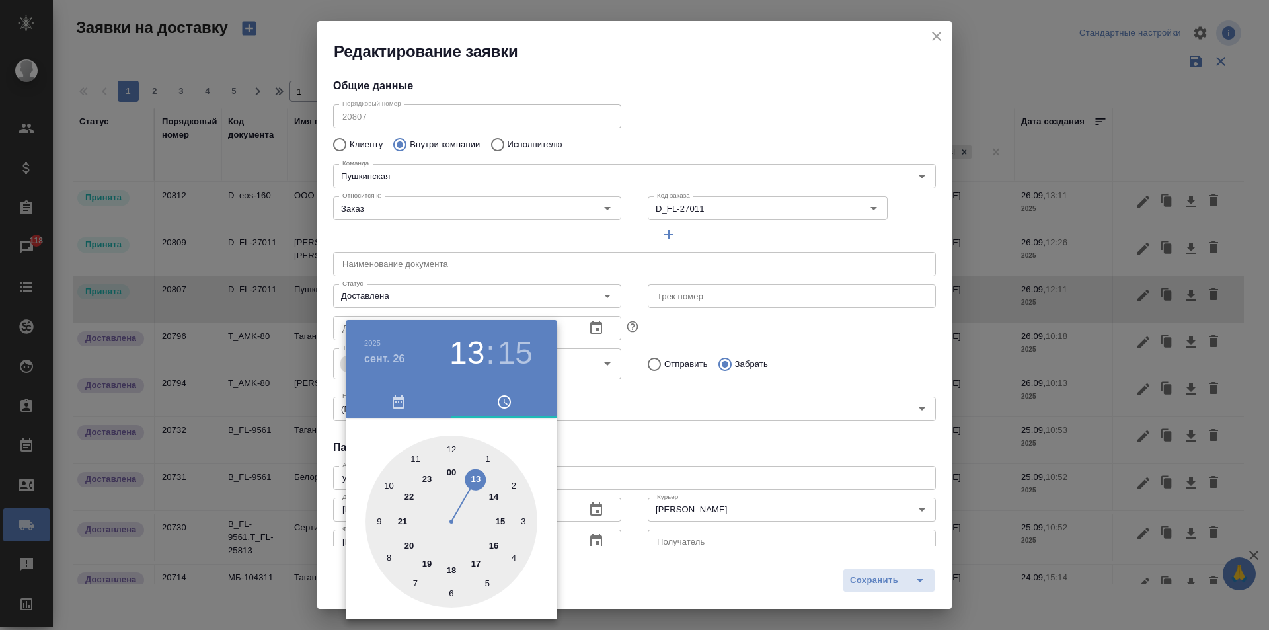
click at [798, 372] on div at bounding box center [634, 315] width 1269 height 630
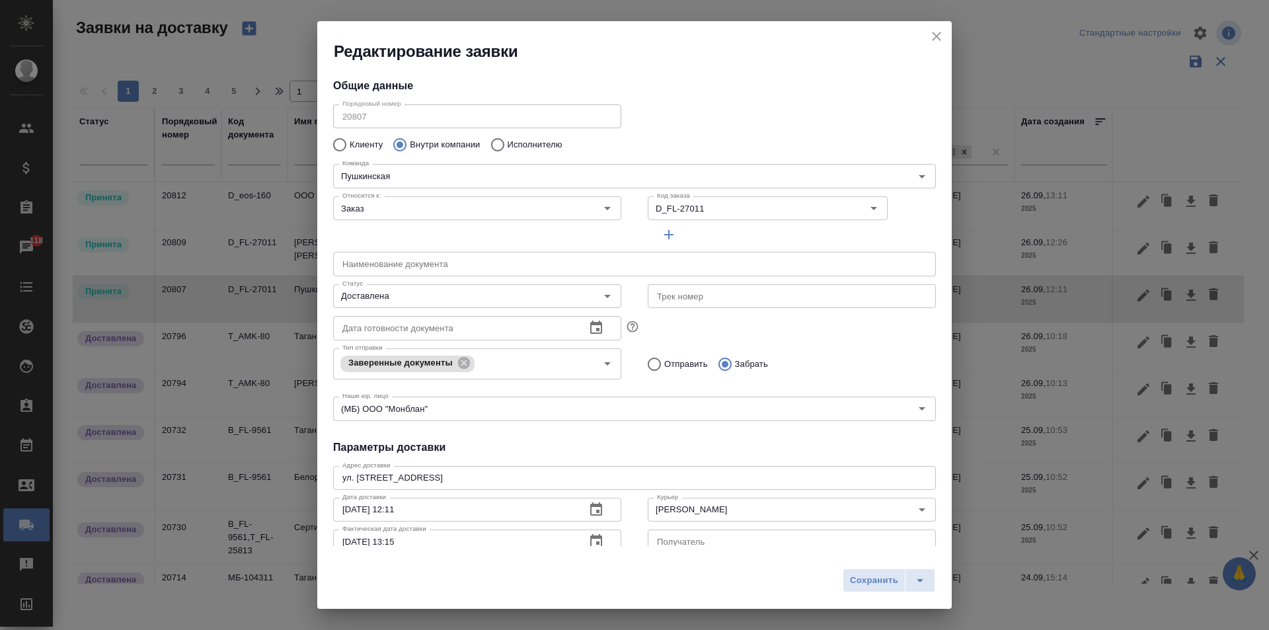
scroll to position [11, 0]
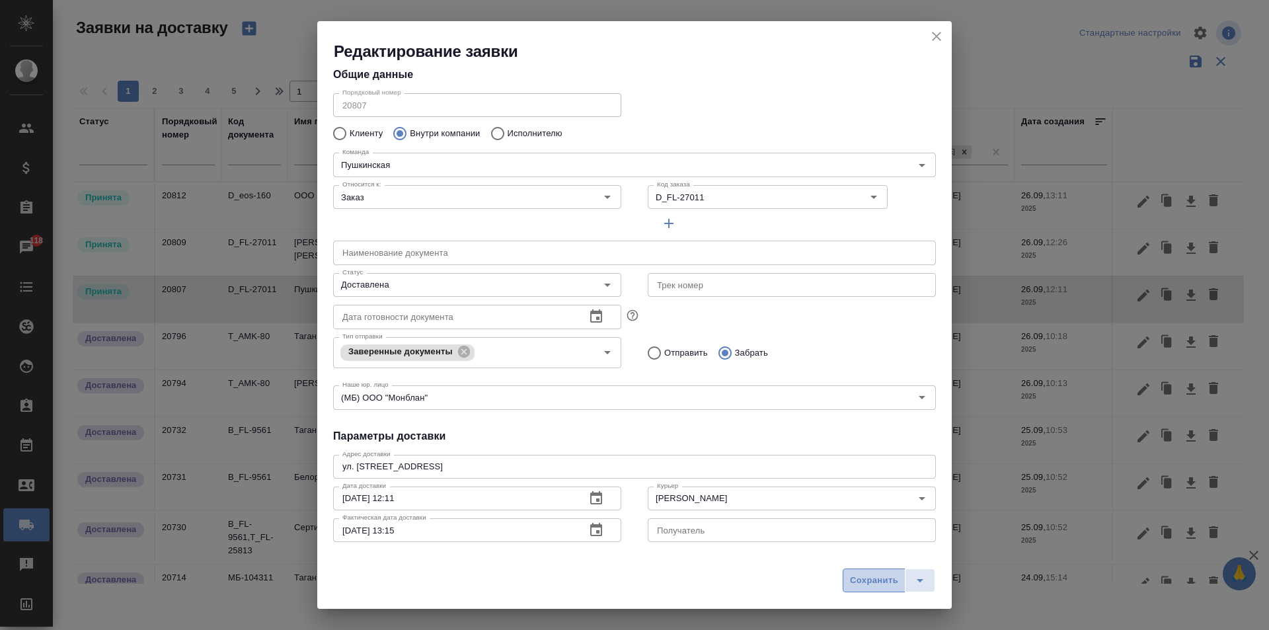
click at [887, 580] on span "Сохранить" at bounding box center [874, 580] width 48 height 15
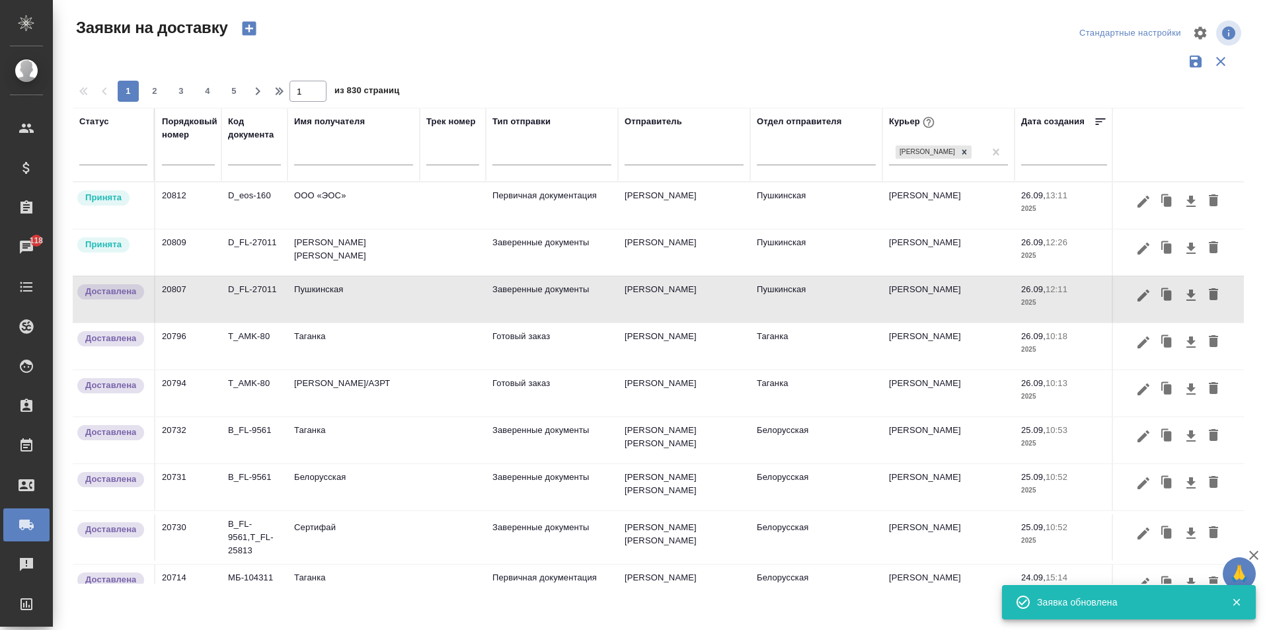
click at [334, 252] on td "[PERSON_NAME] [PERSON_NAME]" at bounding box center [354, 252] width 132 height 46
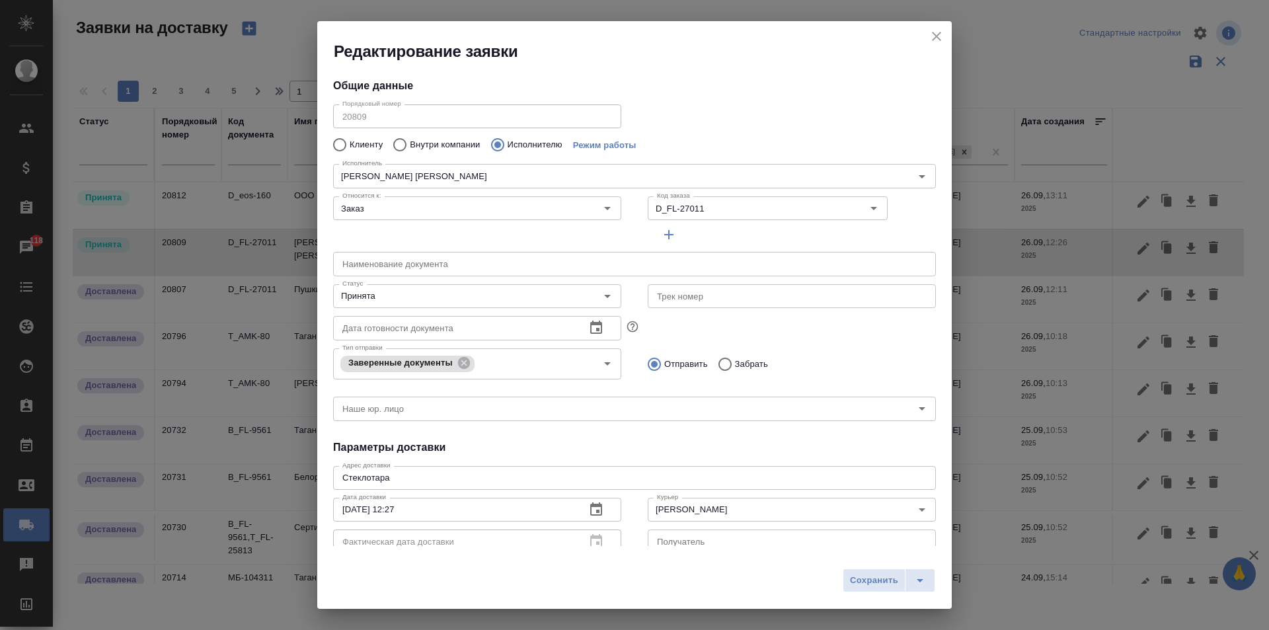
click at [592, 543] on div "Фактическая дата доставки" at bounding box center [477, 541] width 288 height 24
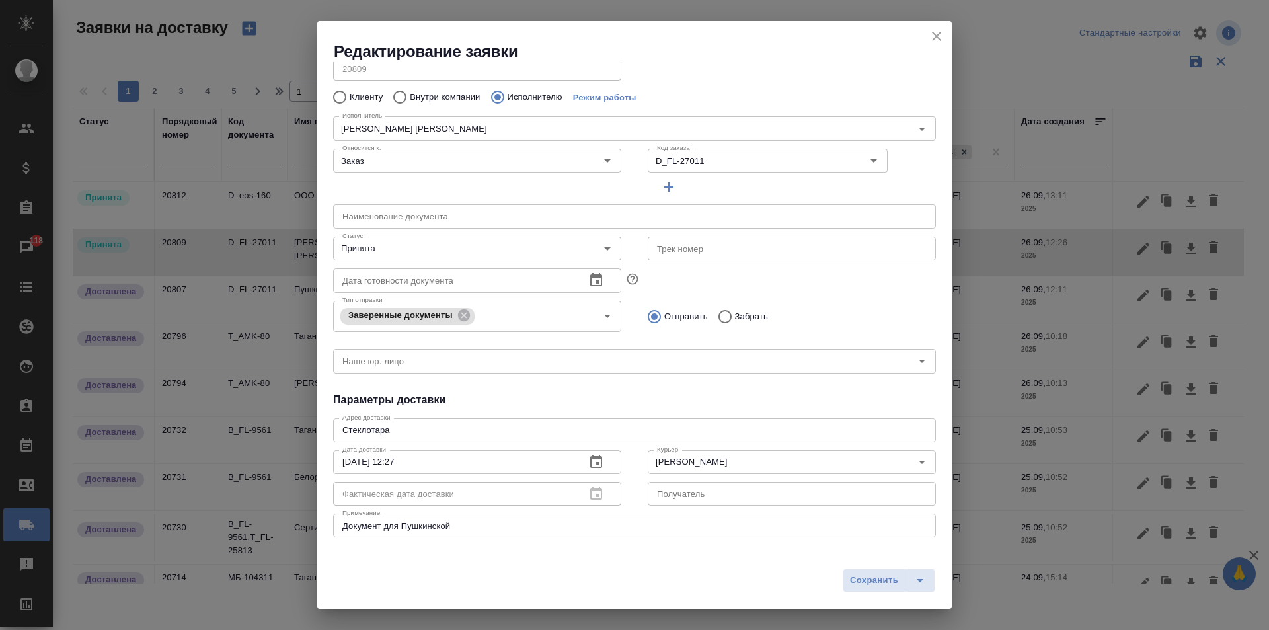
scroll to position [66, 0]
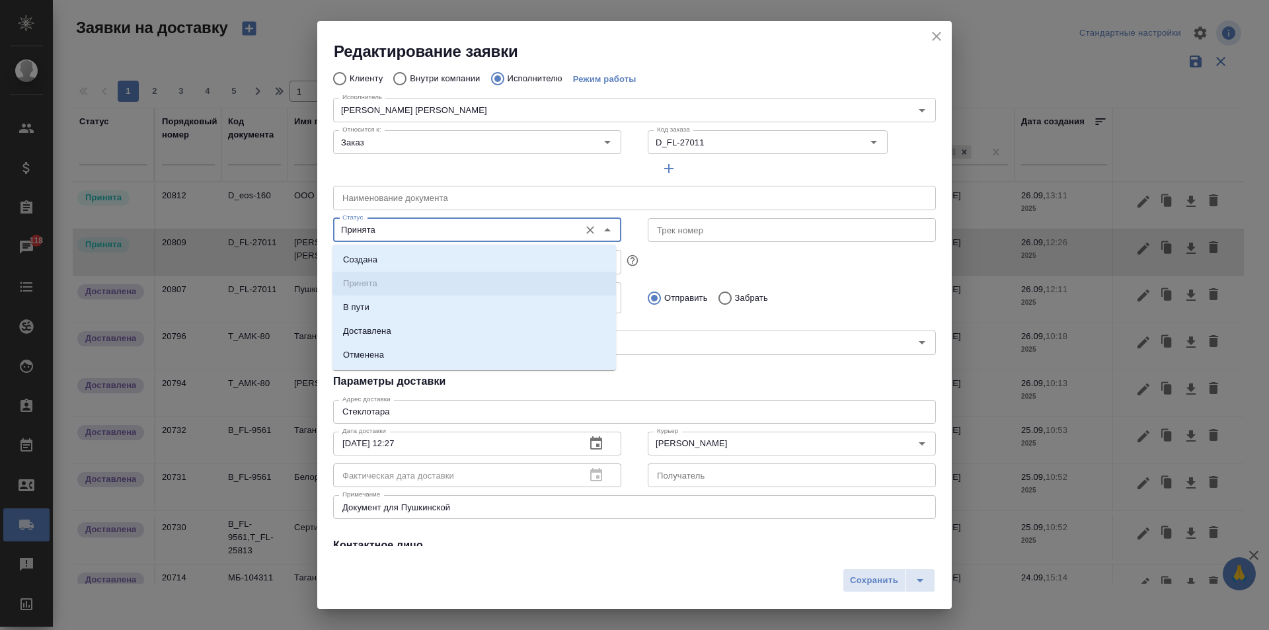
click at [386, 225] on input "Принята" at bounding box center [455, 230] width 236 height 16
click at [432, 325] on li "Доставлена" at bounding box center [474, 331] width 284 height 24
type input "Доставлена"
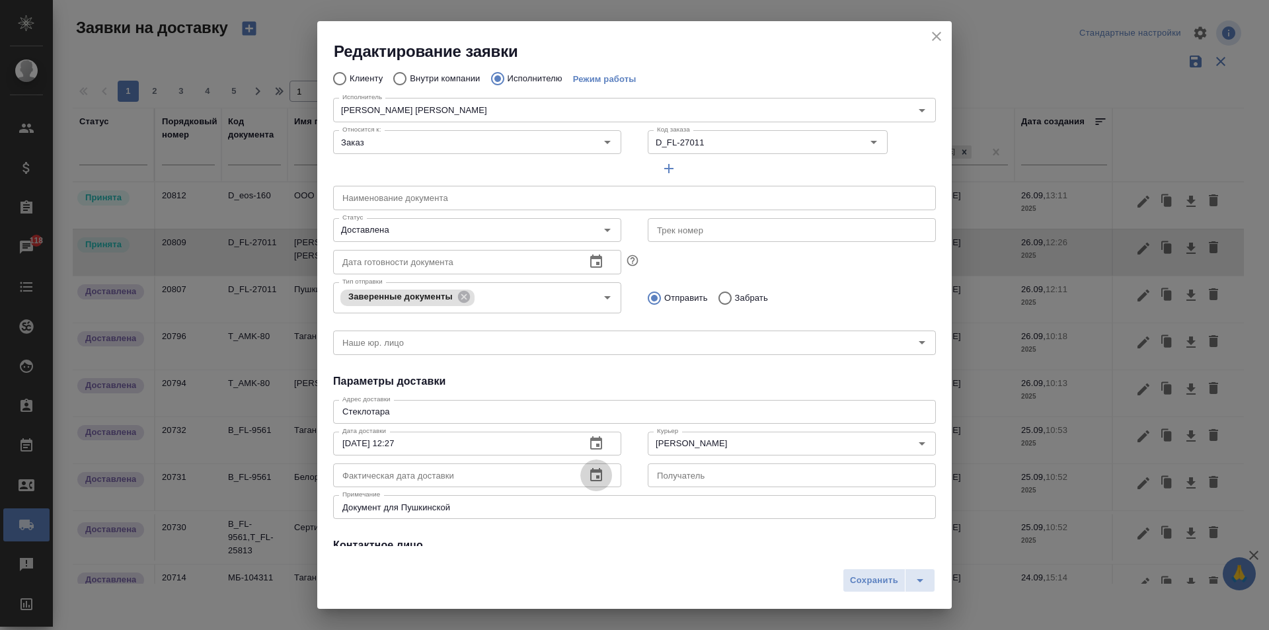
click at [594, 469] on icon "button" at bounding box center [596, 474] width 12 height 13
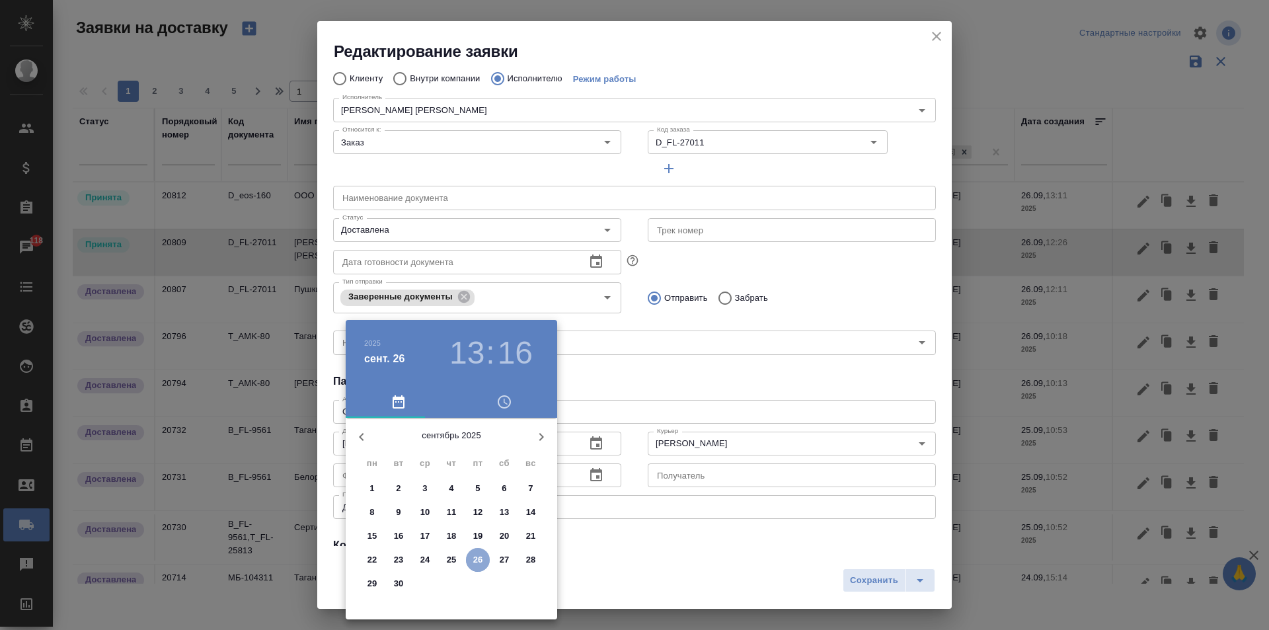
click at [473, 558] on span "26" at bounding box center [478, 559] width 24 height 13
type input "[DATE] 13:16"
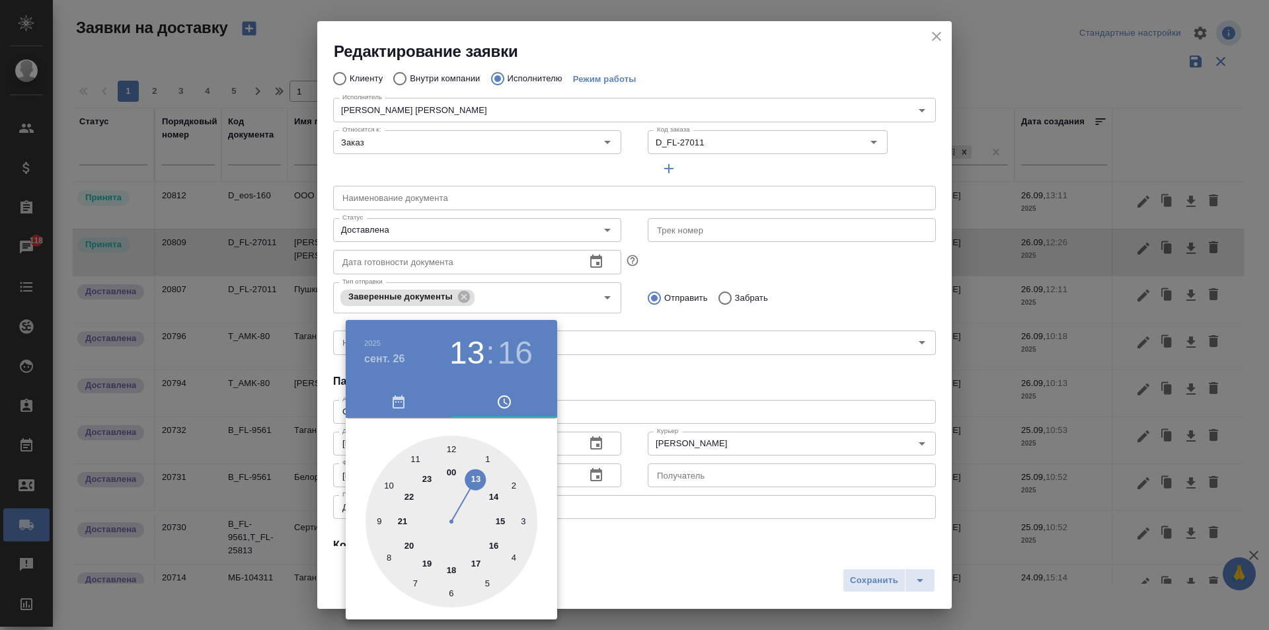
click at [611, 547] on div at bounding box center [634, 315] width 1269 height 630
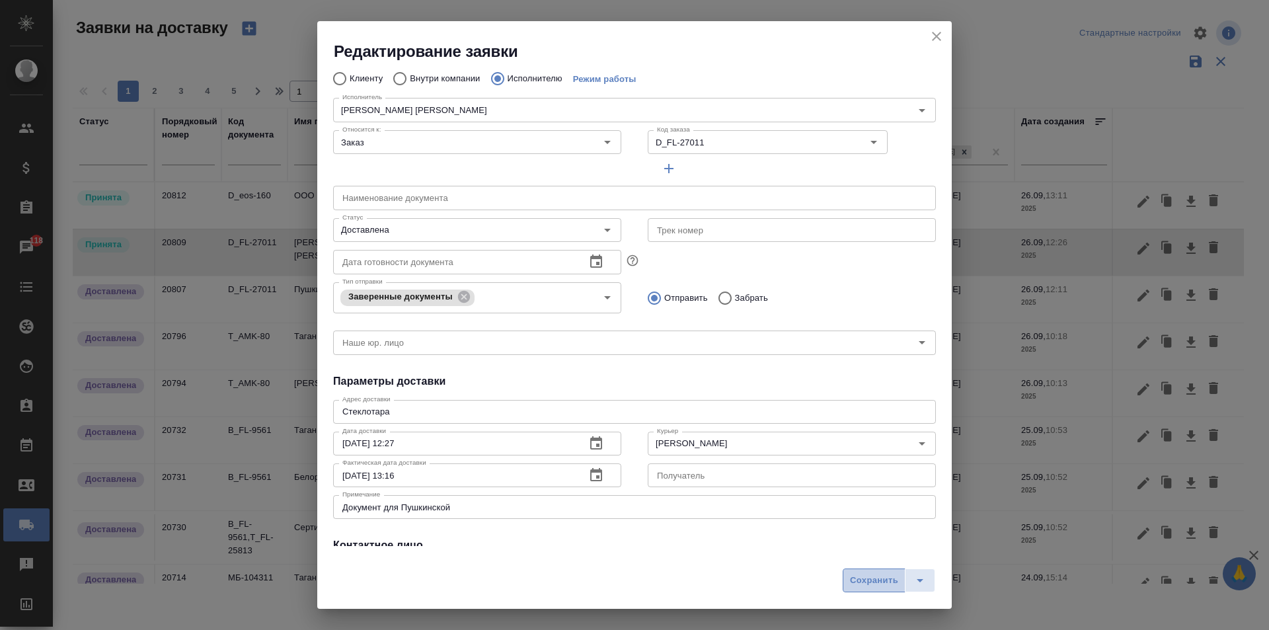
click at [863, 580] on span "Сохранить" at bounding box center [874, 580] width 48 height 15
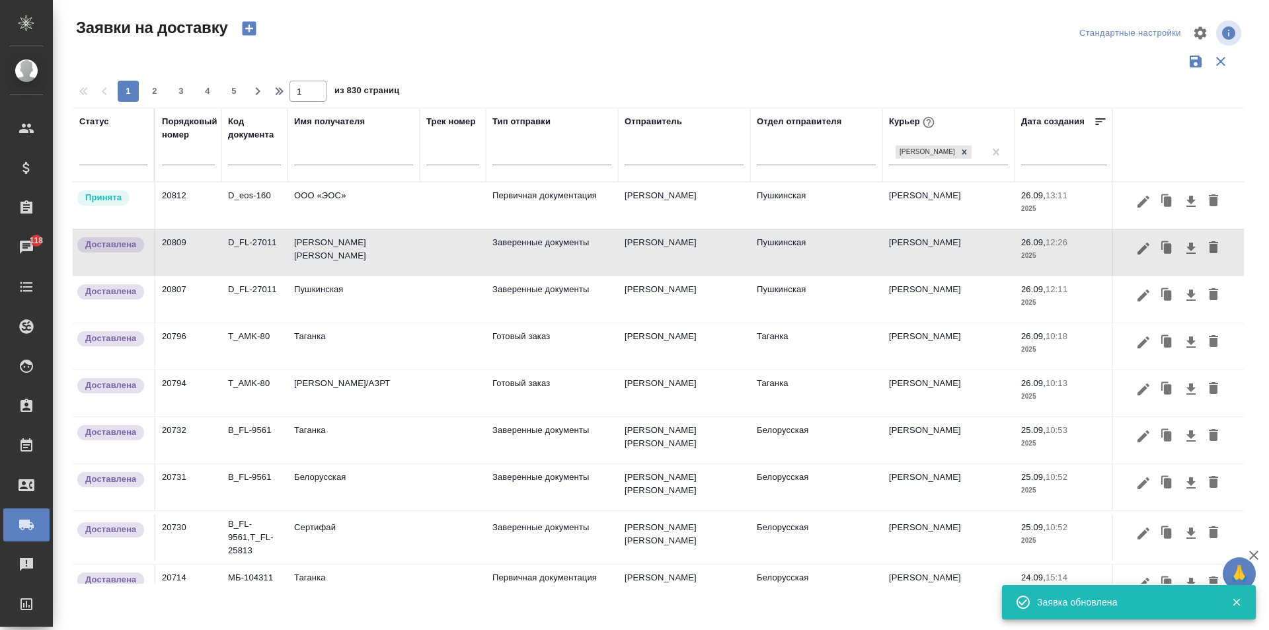
click at [341, 200] on td "ООО «ЭОС»" at bounding box center [354, 205] width 132 height 46
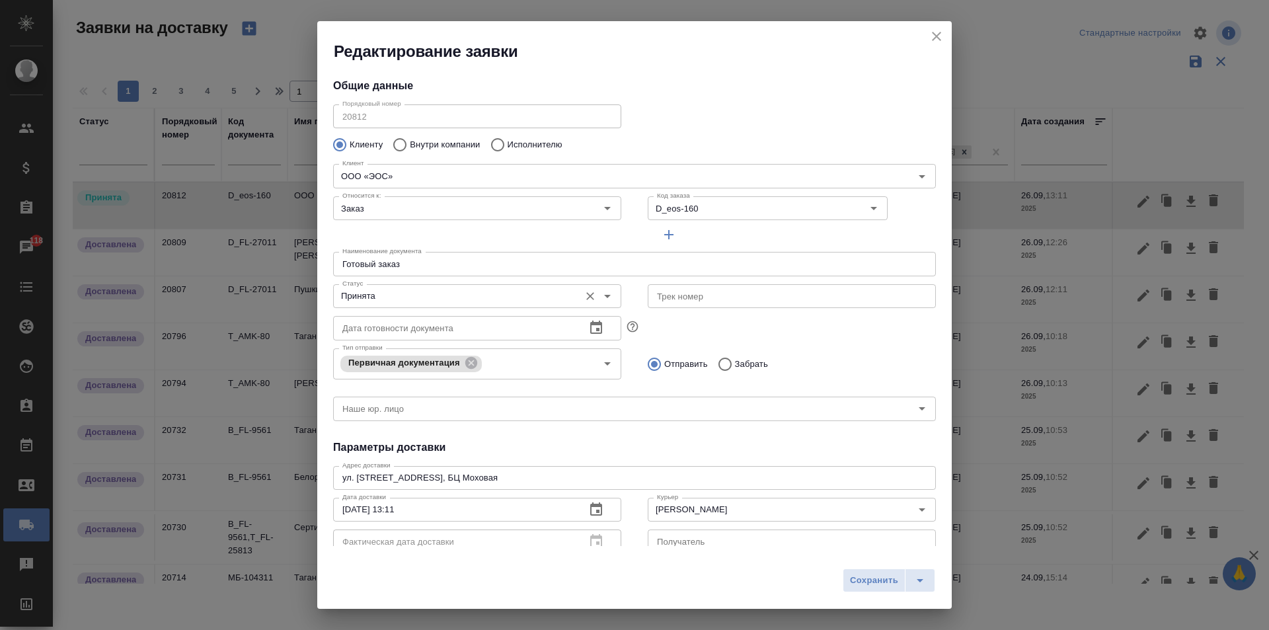
click at [396, 293] on input "Принята" at bounding box center [455, 296] width 236 height 16
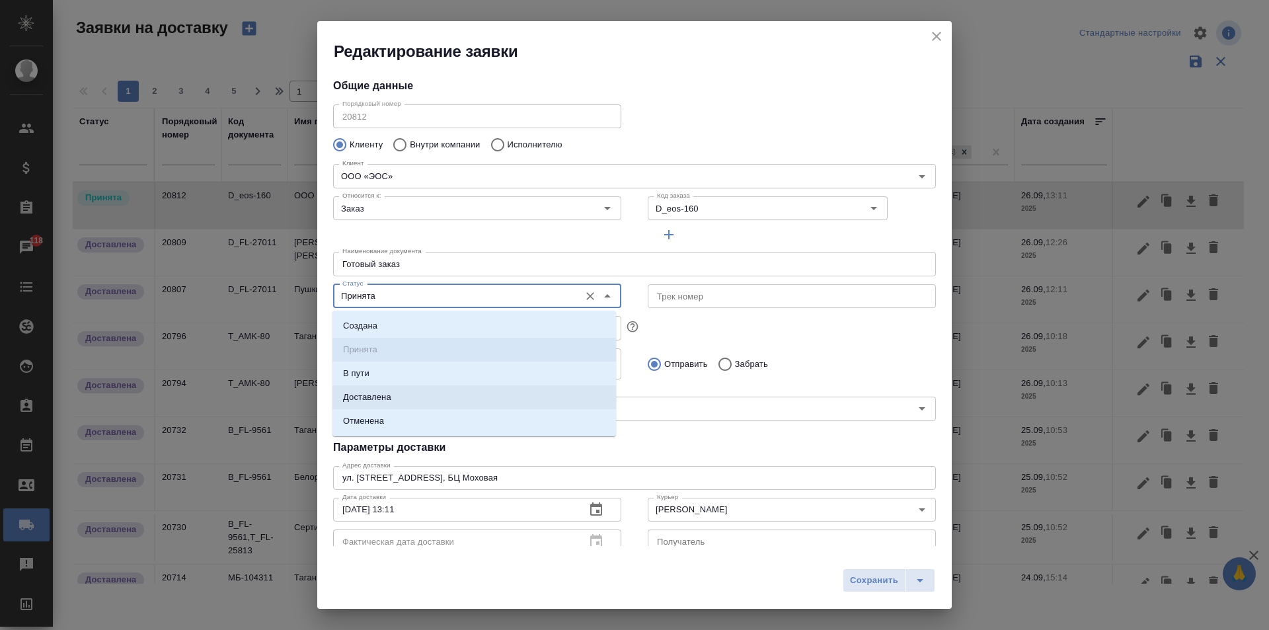
click at [391, 394] on li "Доставлена" at bounding box center [474, 397] width 284 height 24
type input "Доставлена"
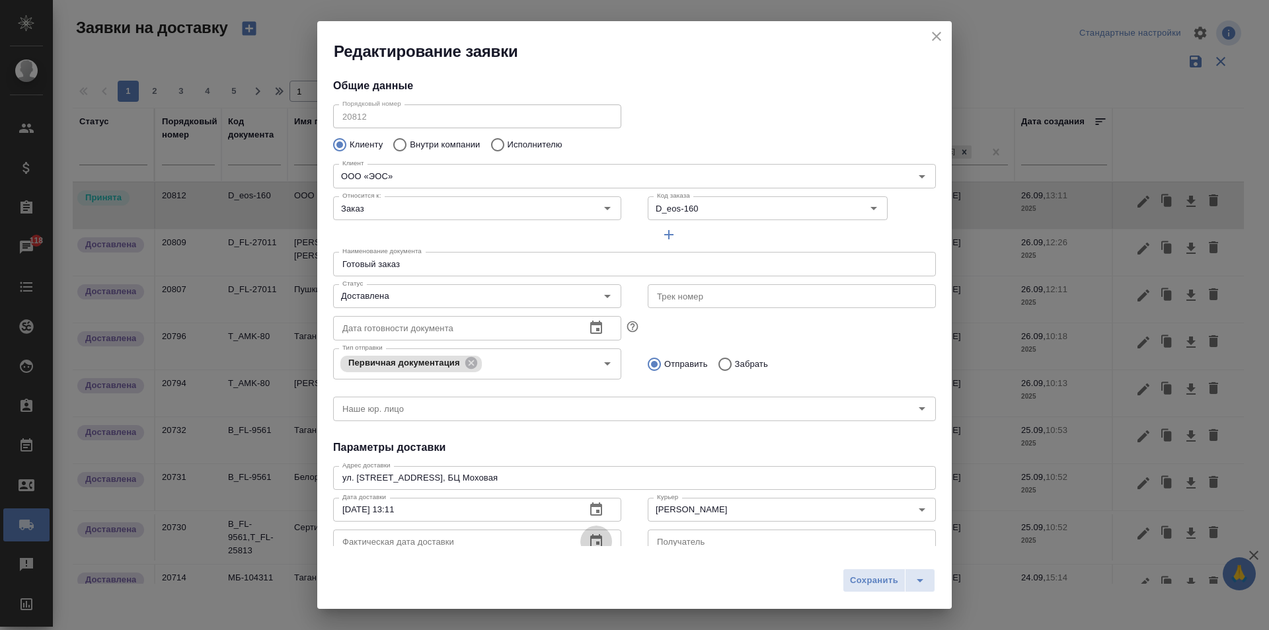
click at [592, 535] on icon "button" at bounding box center [596, 541] width 16 height 16
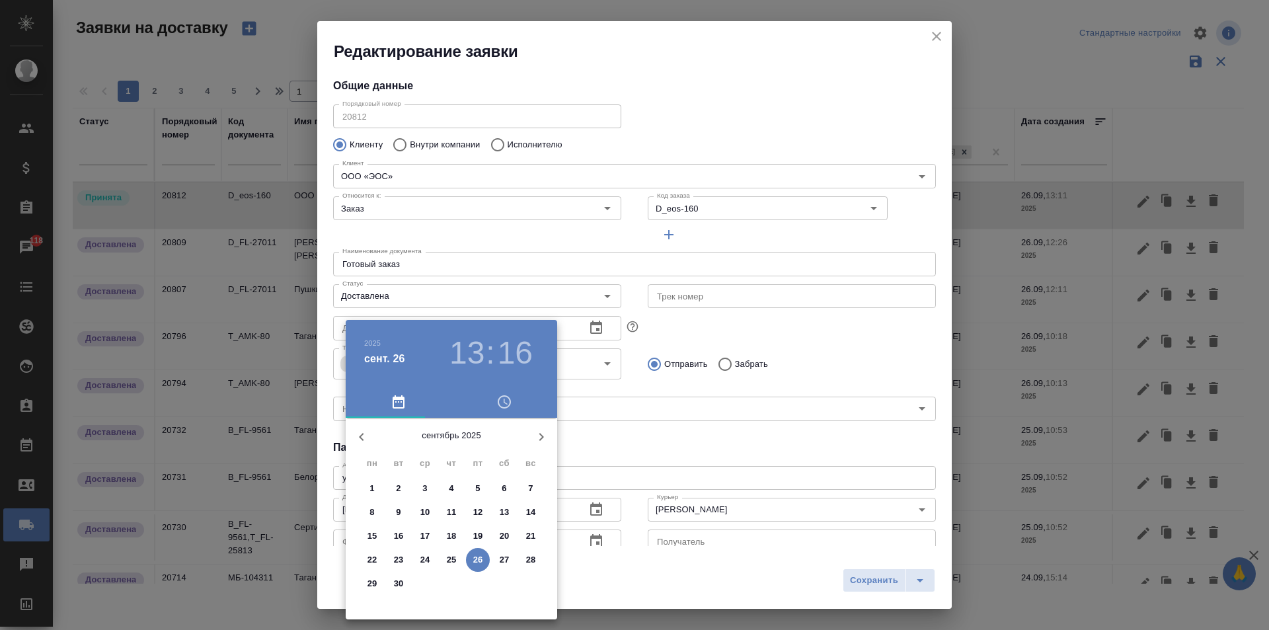
click at [482, 562] on p "26" at bounding box center [478, 559] width 10 height 13
type input "[DATE] 13:16"
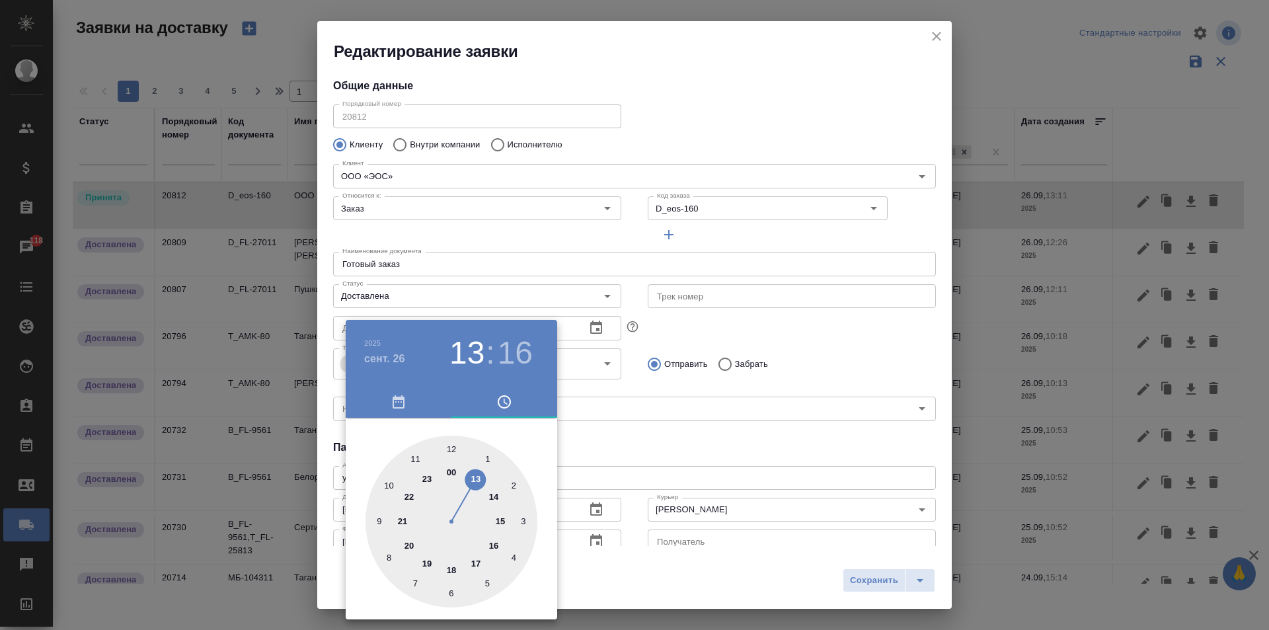
click at [838, 576] on div at bounding box center [634, 315] width 1269 height 630
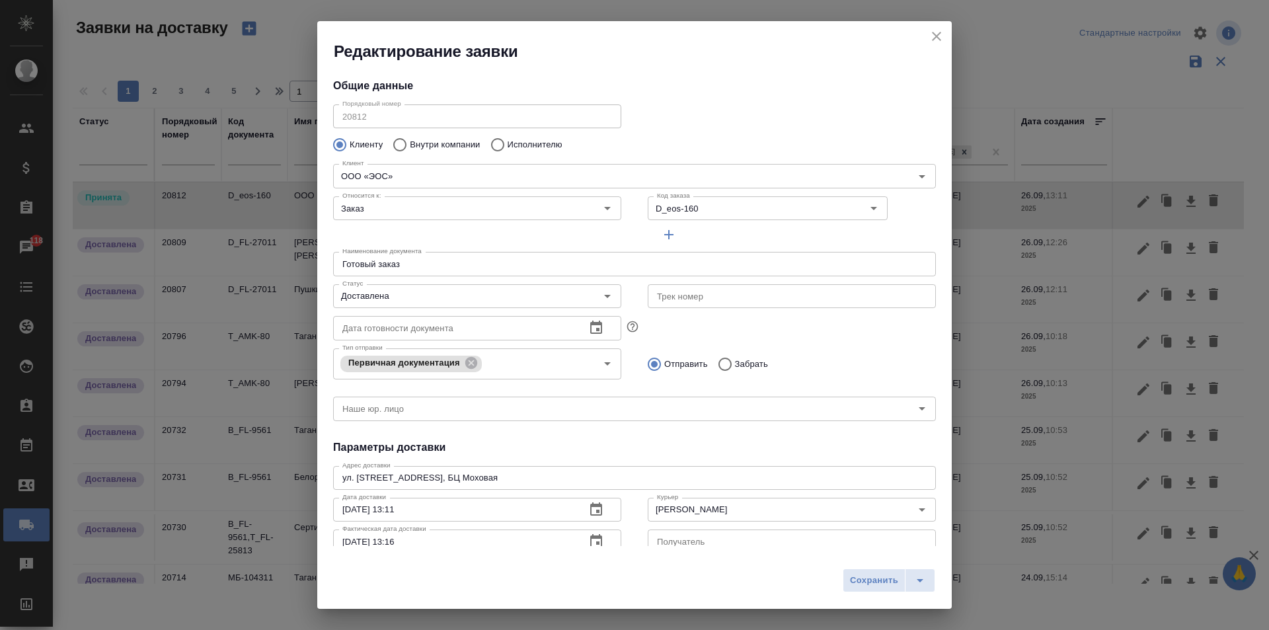
scroll to position [11, 0]
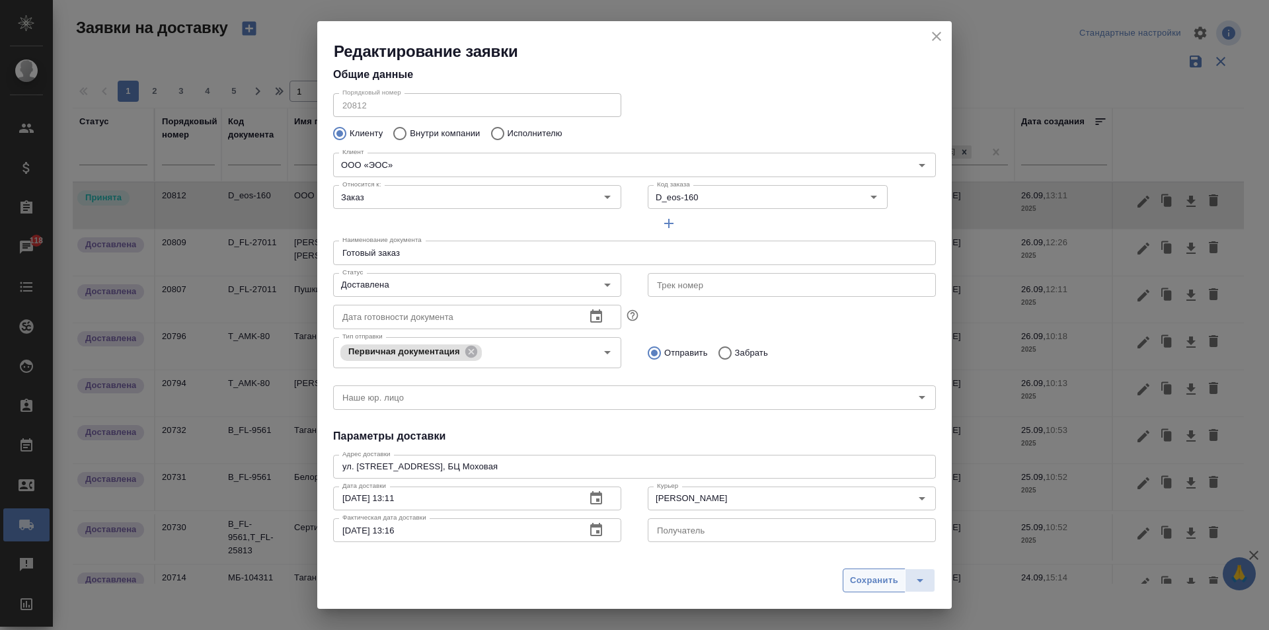
click at [865, 584] on span "Сохранить" at bounding box center [874, 580] width 48 height 15
